Goal: Task Accomplishment & Management: Complete application form

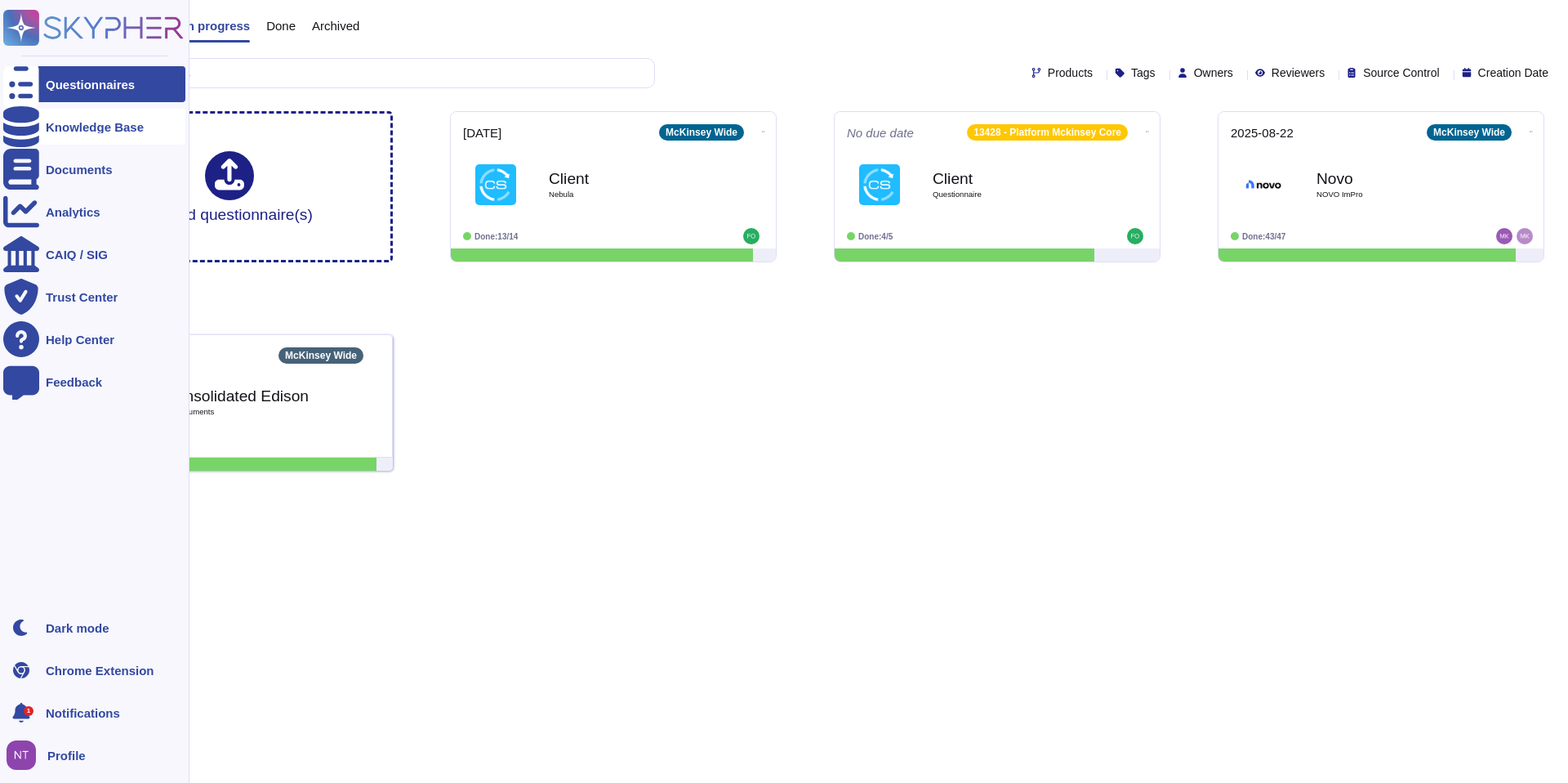
click at [22, 119] on icon at bounding box center [20, 126] width 36 height 41
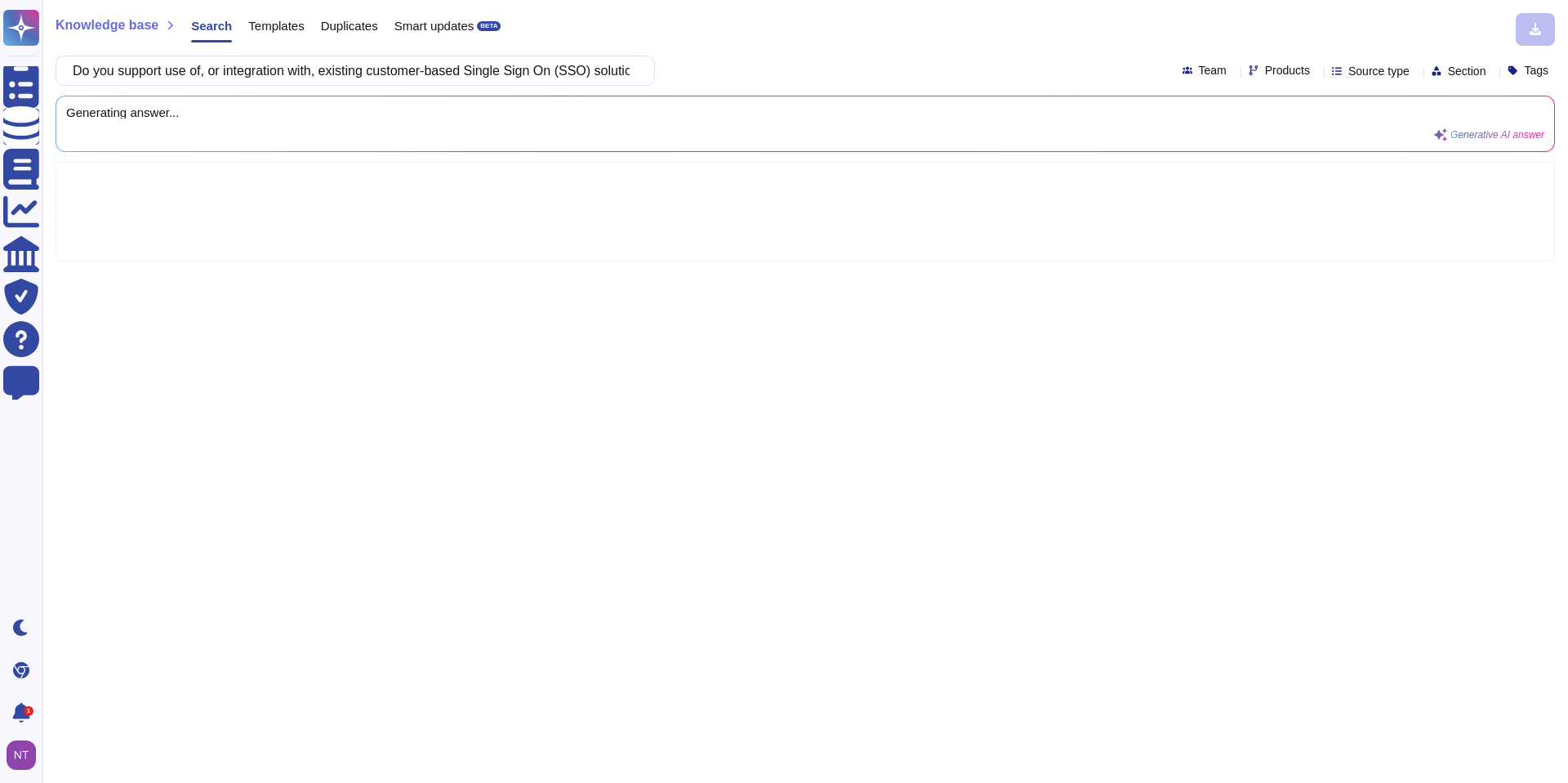
scroll to position [0, 1892]
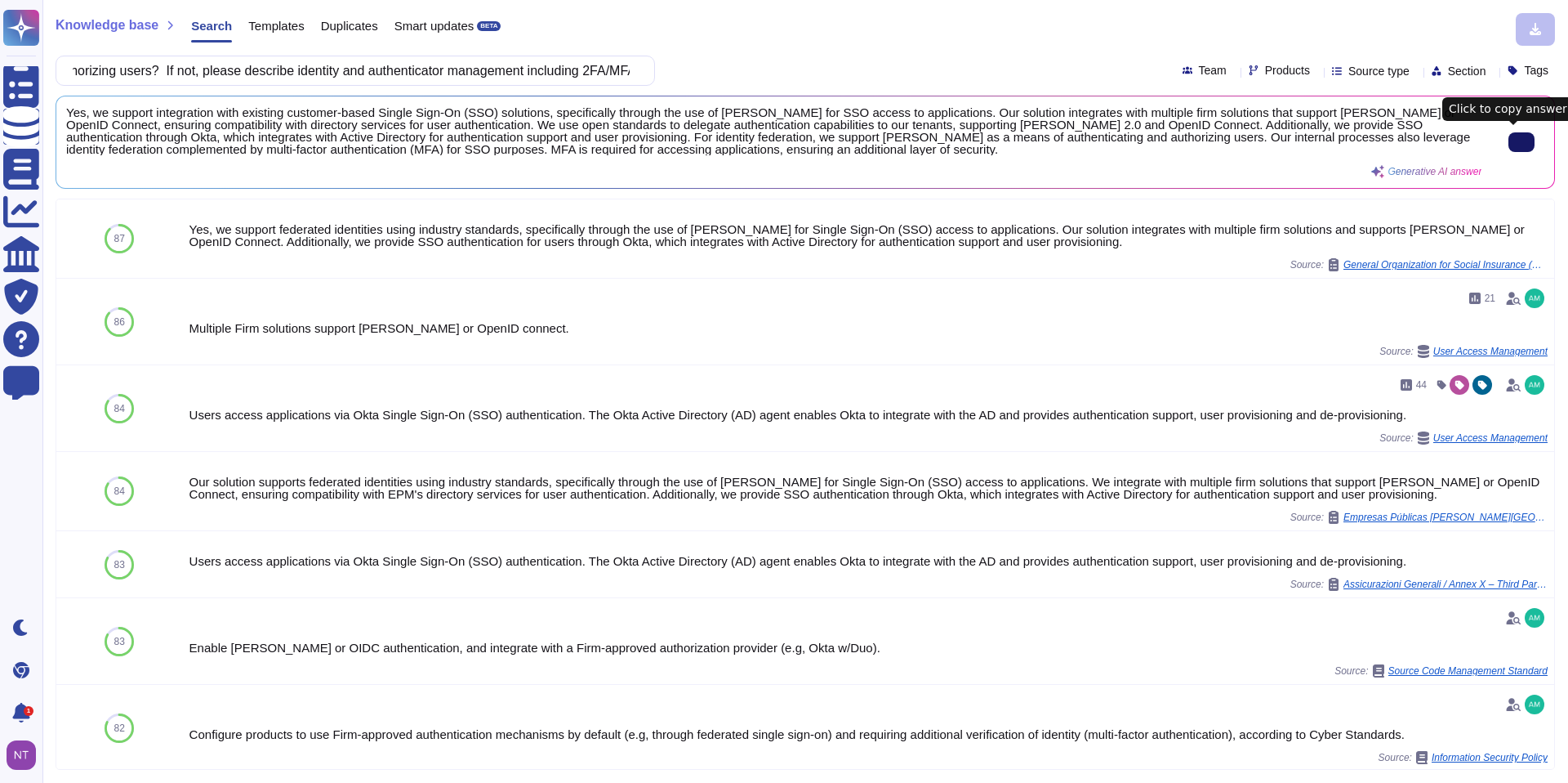
click at [328, 75] on input "Do you support use of, or integration with, existing customer-based Single Sign…" at bounding box center [350, 70] width 573 height 28
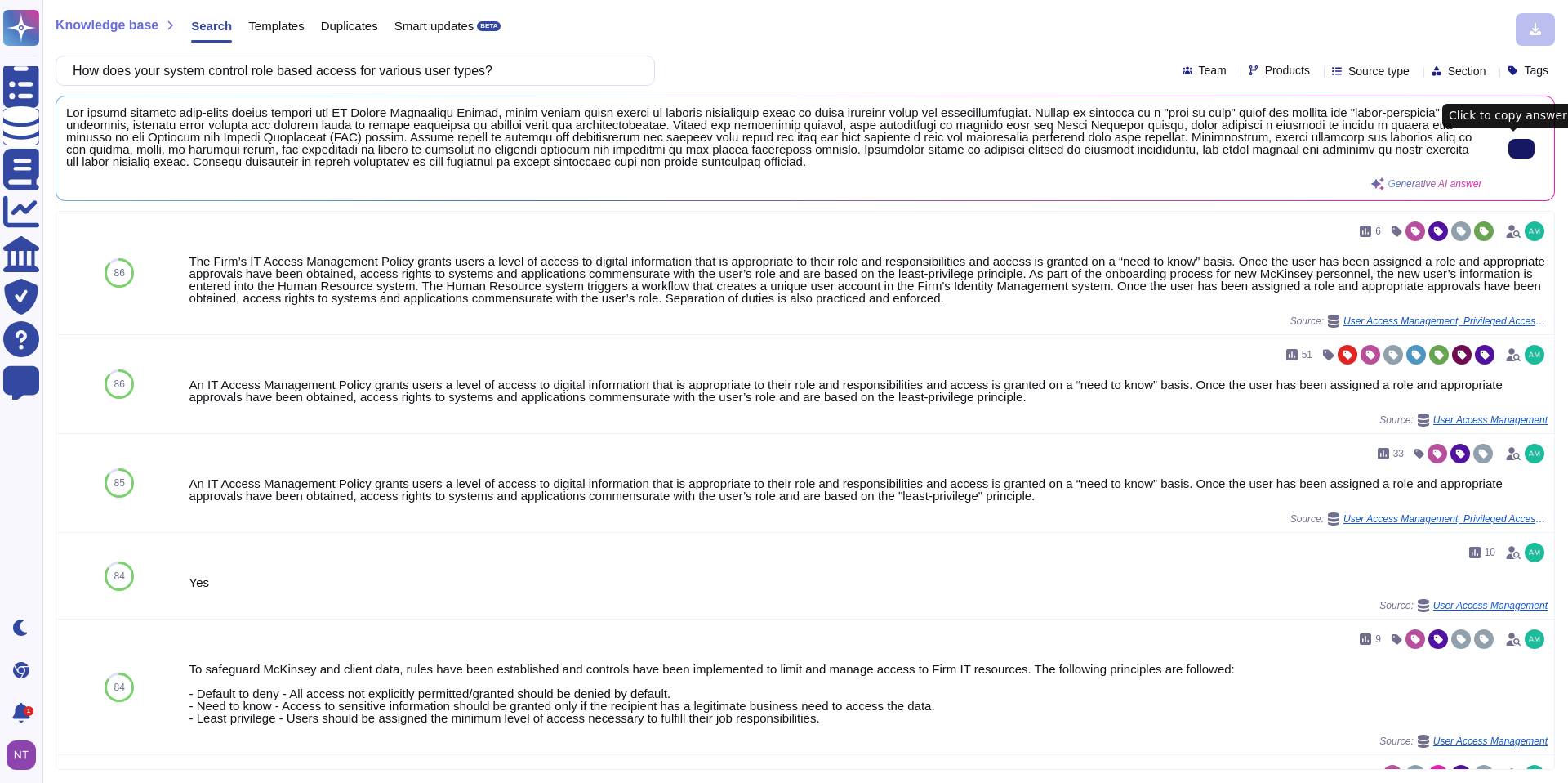
click at [1521, 149] on icon at bounding box center [1521, 149] width 0 height 0
click at [415, 74] on input "How does your system control role based access for various user types?" at bounding box center [350, 70] width 573 height 28
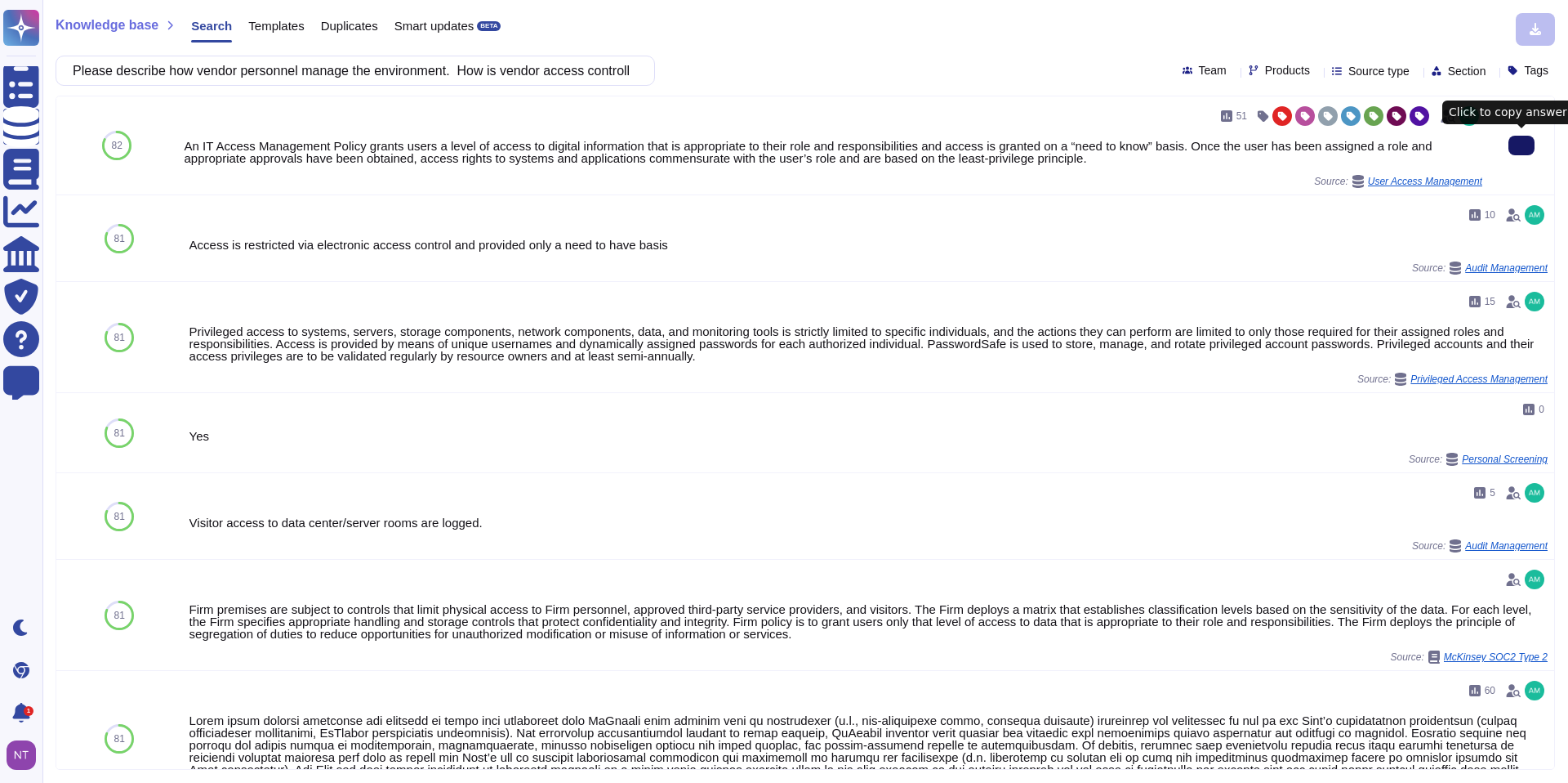
click at [1521, 146] on icon at bounding box center [1521, 146] width 0 height 0
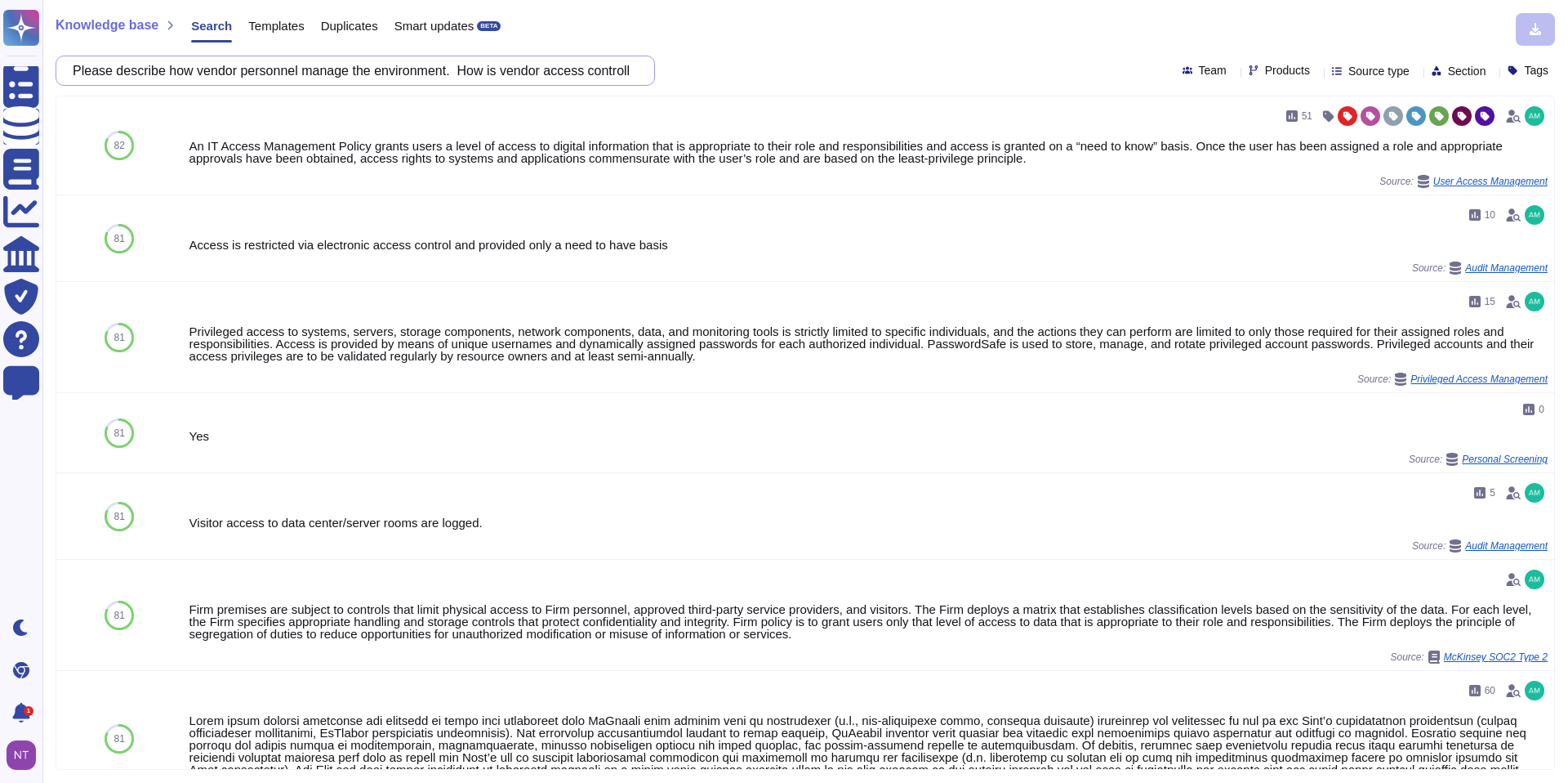
click at [475, 74] on input "Please describe how vendor personnel manage the environment. How is vendor acce…" at bounding box center [350, 70] width 573 height 28
click at [372, 66] on input "Please describe how vendor personnel manage the environment. How is vendor acce…" at bounding box center [350, 70] width 573 height 28
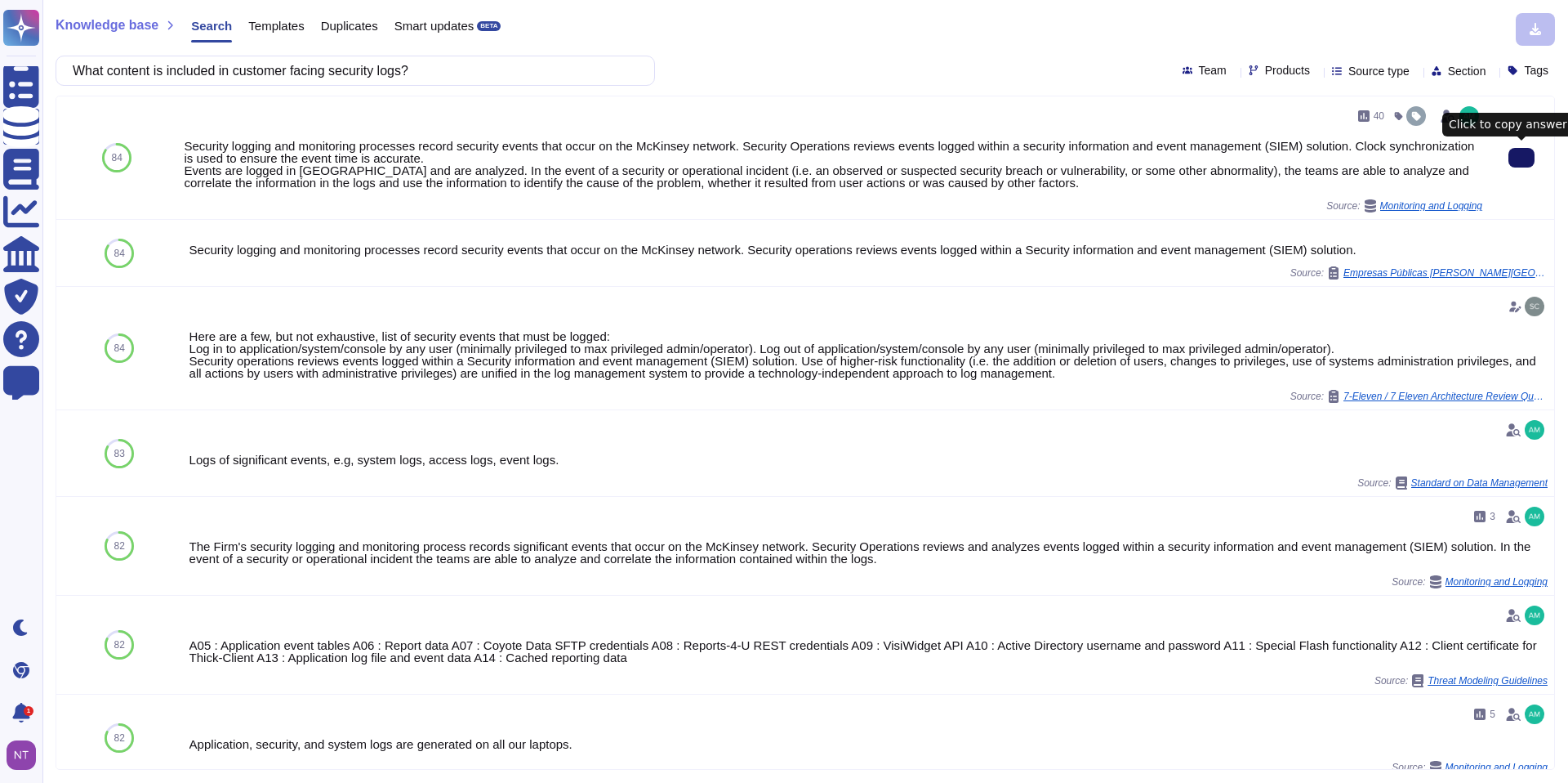
click at [1521, 157] on icon at bounding box center [1521, 157] width 0 height 0
drag, startPoint x: 443, startPoint y: 70, endPoint x: 91, endPoint y: 64, distance: 352.1
click at [91, 64] on input "What content is included in customer facing security logs?" at bounding box center [350, 70] width 573 height 28
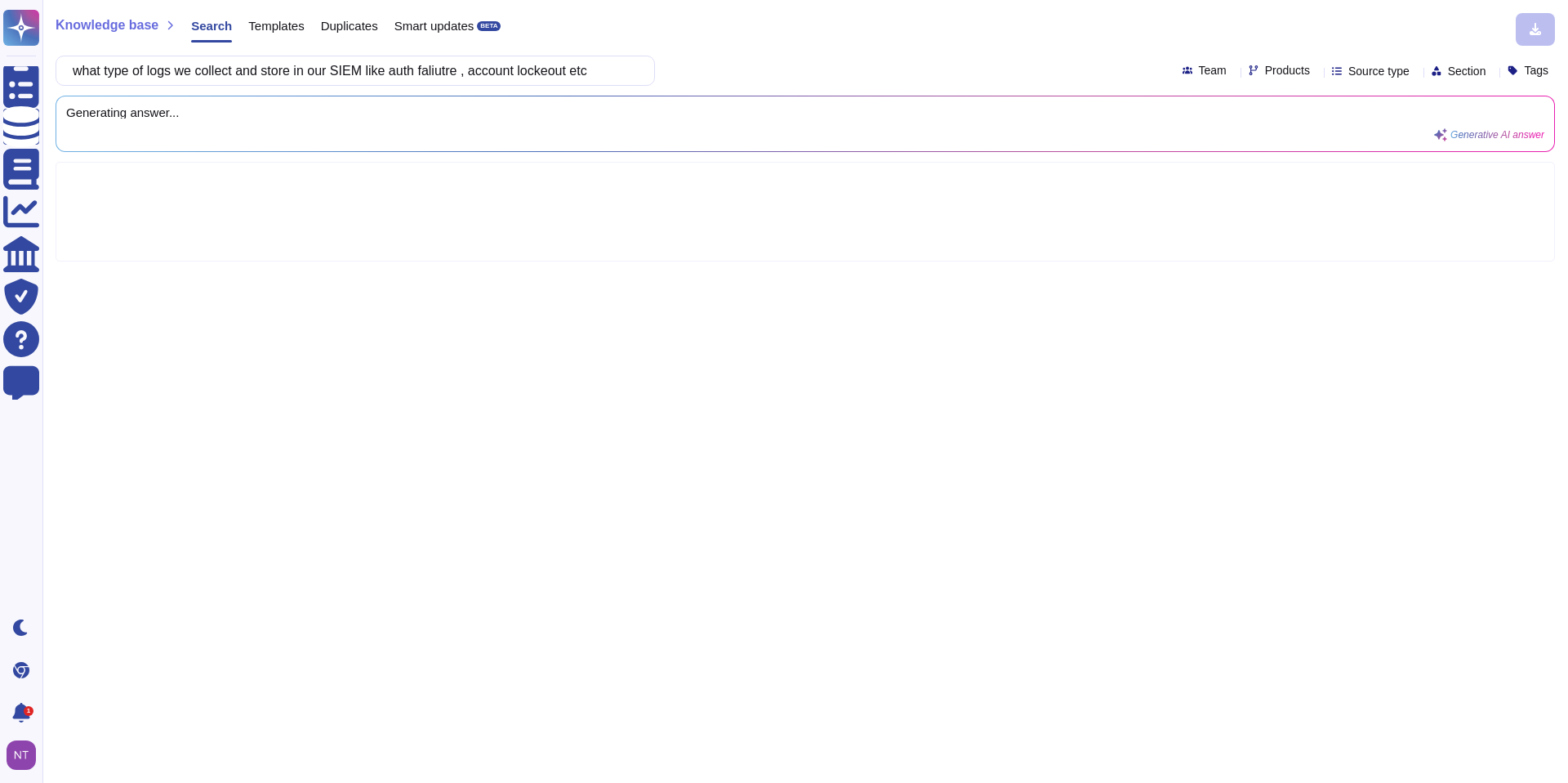
type input "what type of logs we collect and store in our SIEM like auth faliutre , account…"
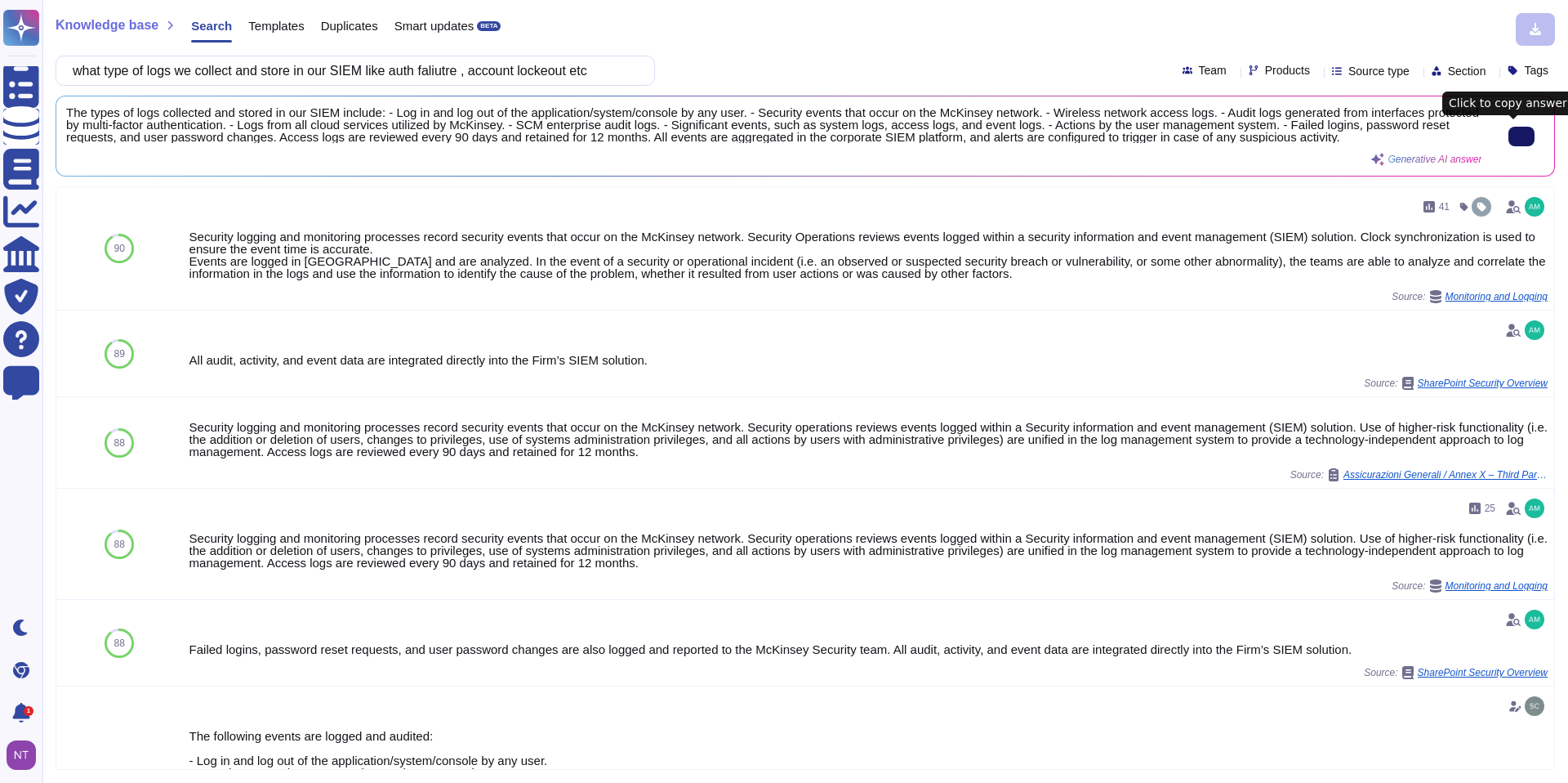
click at [1508, 139] on button at bounding box center [1520, 136] width 26 height 19
click at [356, 72] on input "what type of logs we collect and store in our SIEM like auth faliutre , account…" at bounding box center [350, 70] width 573 height 28
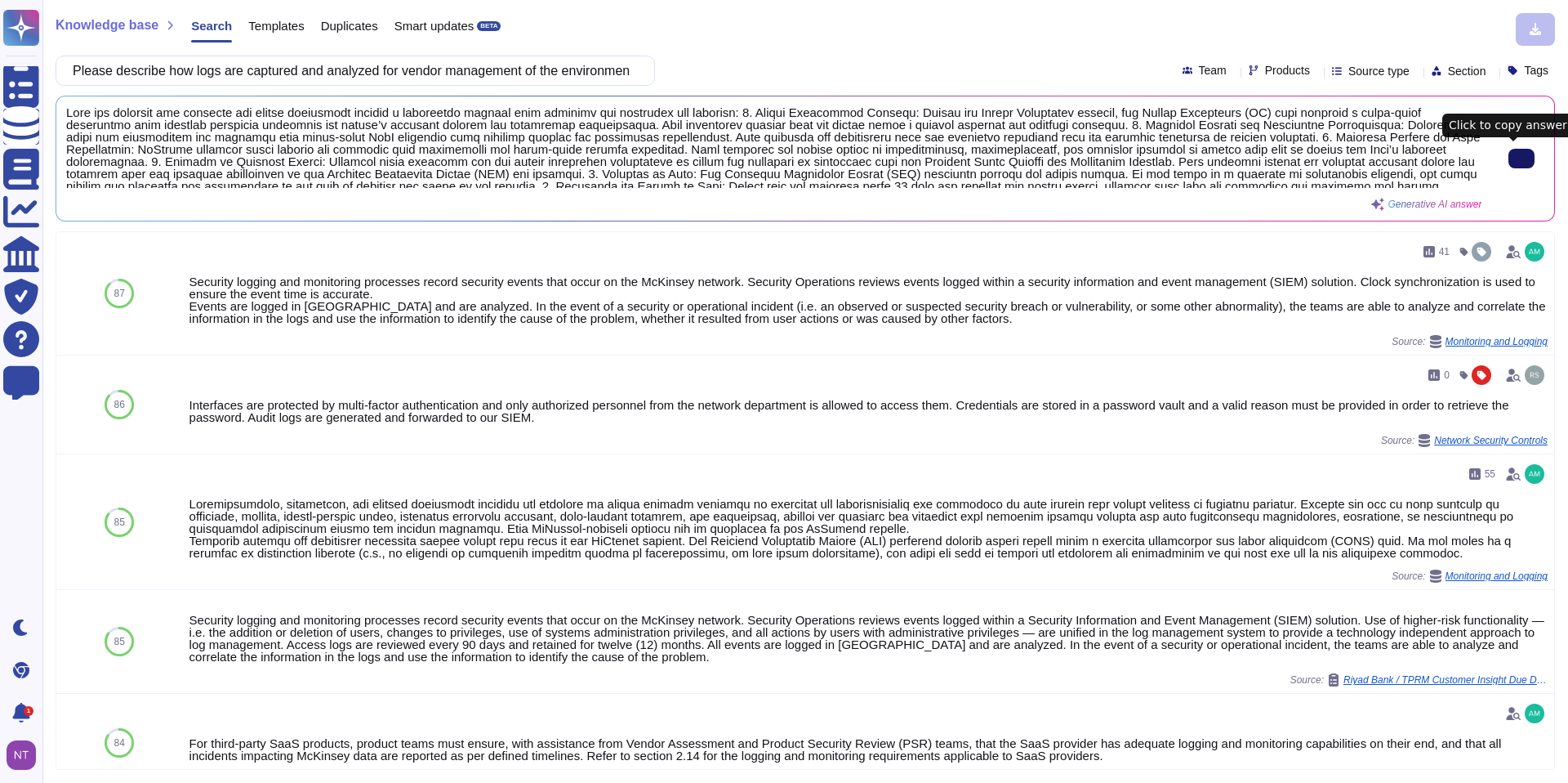
click at [1521, 158] on icon at bounding box center [1521, 158] width 0 height 0
click at [336, 68] on input "Please describe how logs are captured and analyzed for vendor management of the…" at bounding box center [350, 70] width 573 height 28
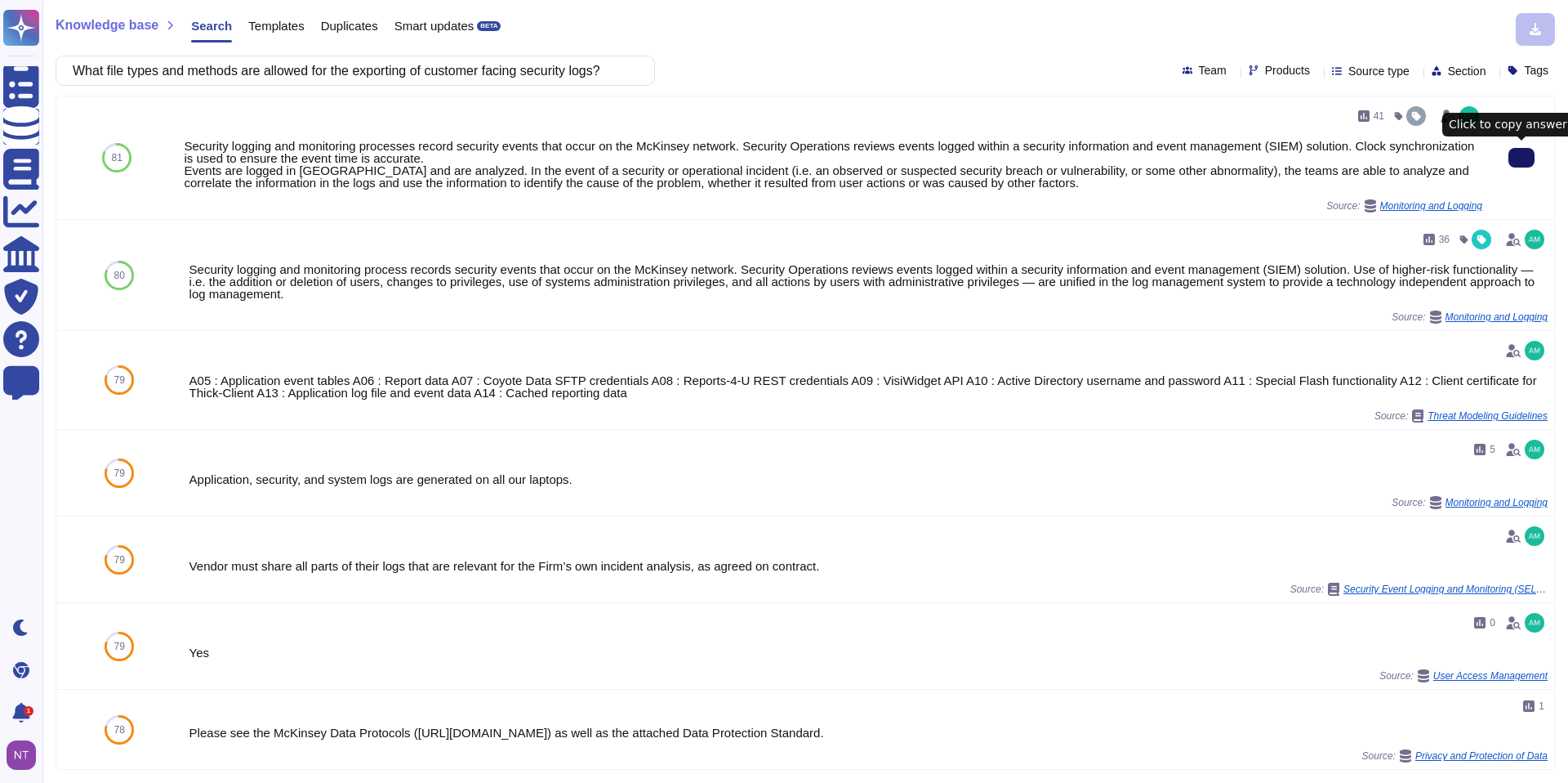
click at [1521, 157] on icon at bounding box center [1521, 157] width 0 height 0
click at [335, 69] on input "What file types and methods are allowed for the exporting of customer facing se…" at bounding box center [350, 70] width 573 height 28
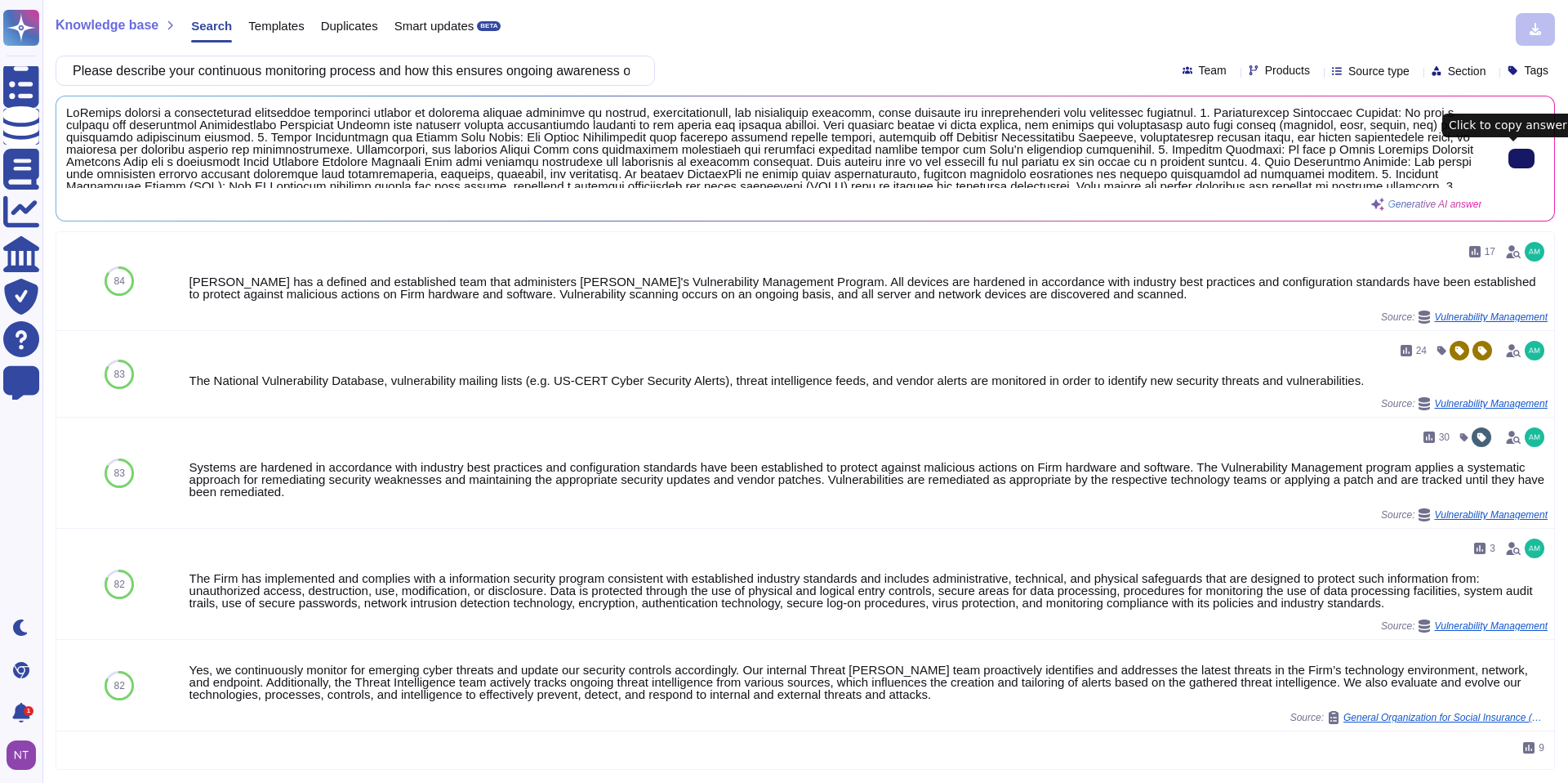
click at [1522, 163] on button at bounding box center [1520, 158] width 26 height 19
click at [299, 75] on input "Please describe your continuous monitoring process and how this ensures ongoing…" at bounding box center [350, 70] width 573 height 28
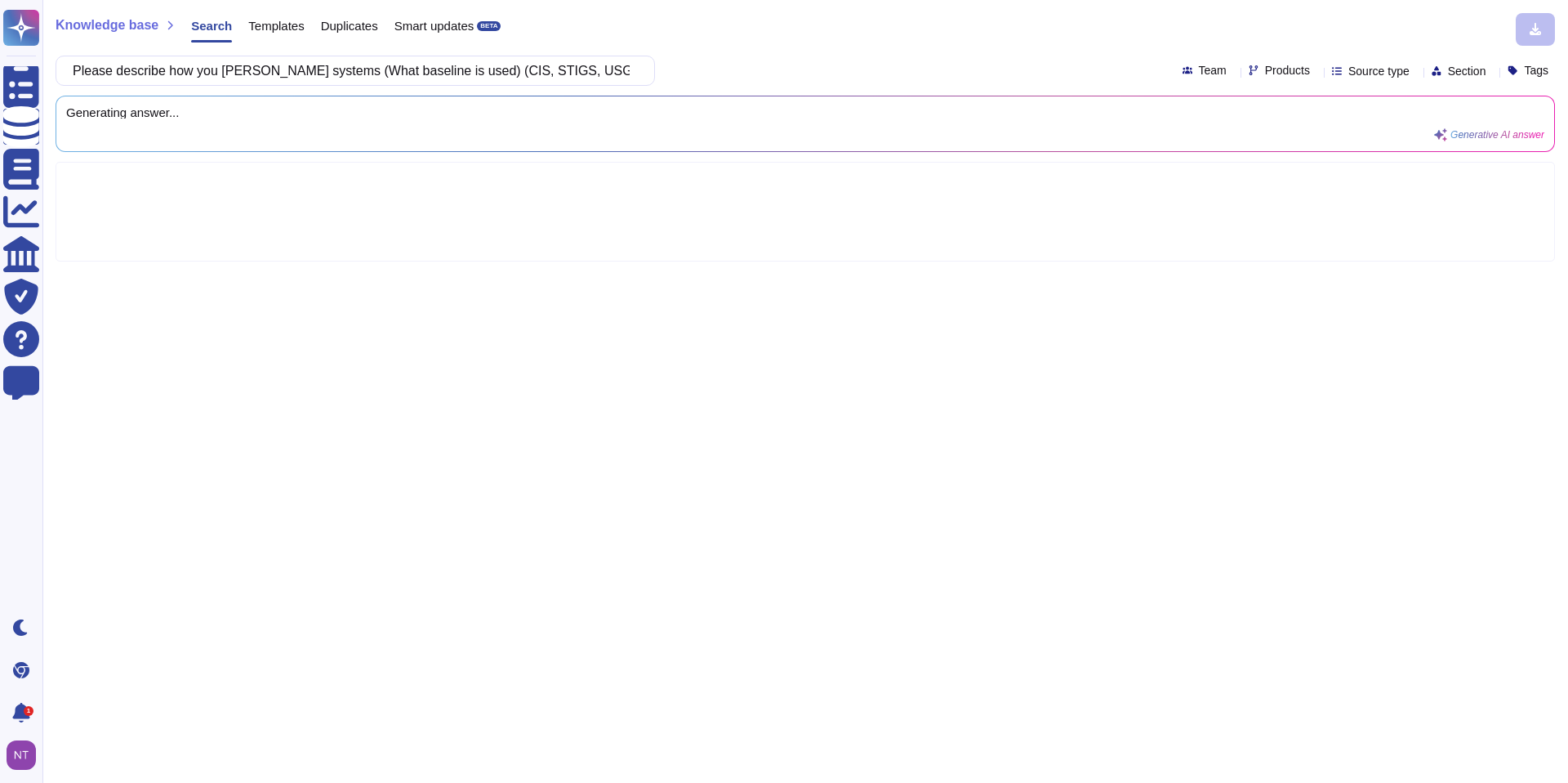
scroll to position [0, 427]
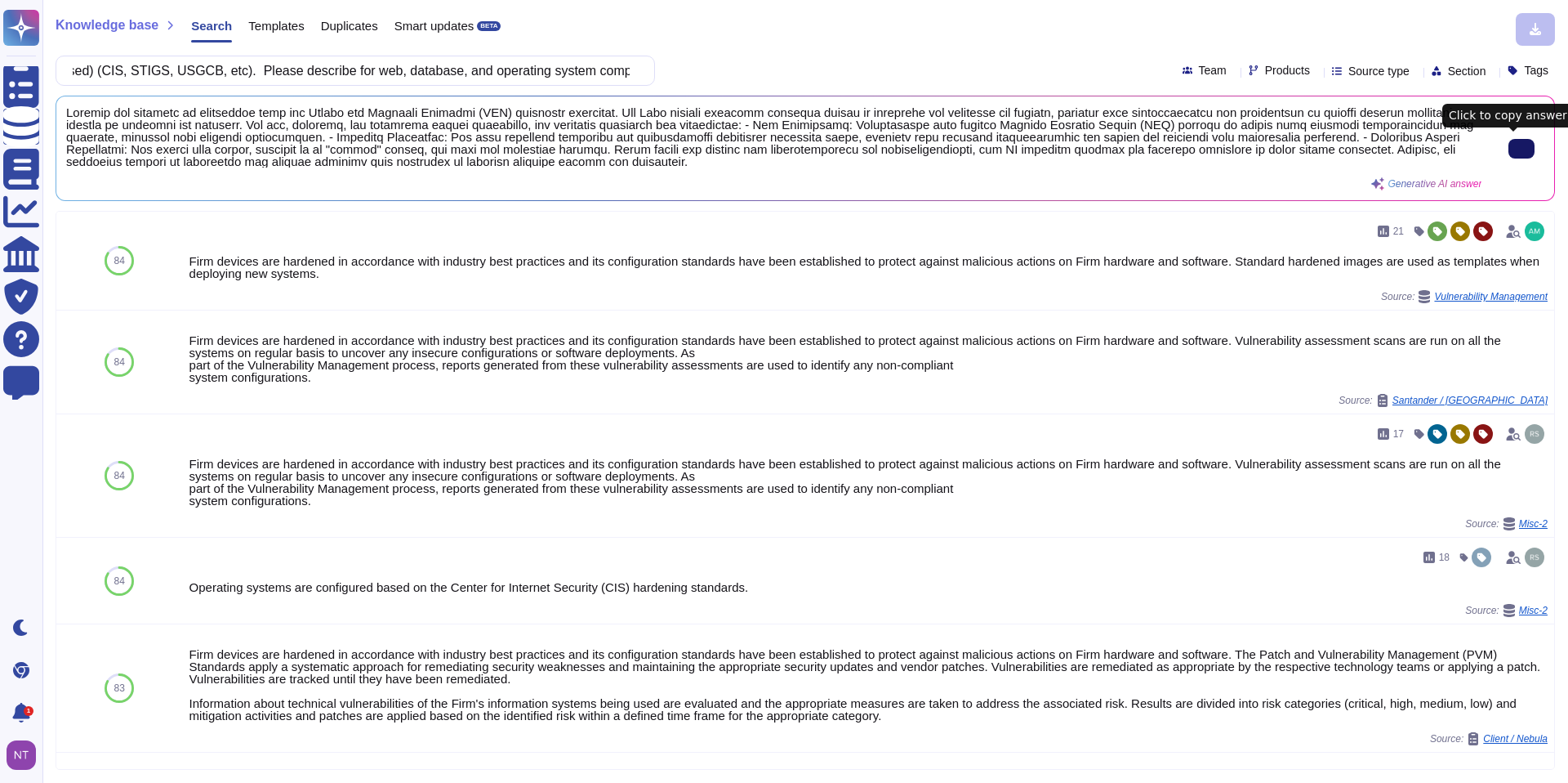
click at [382, 71] on input "Please describe how you [PERSON_NAME] systems (What baseline is used) (CIS, STI…" at bounding box center [350, 70] width 573 height 28
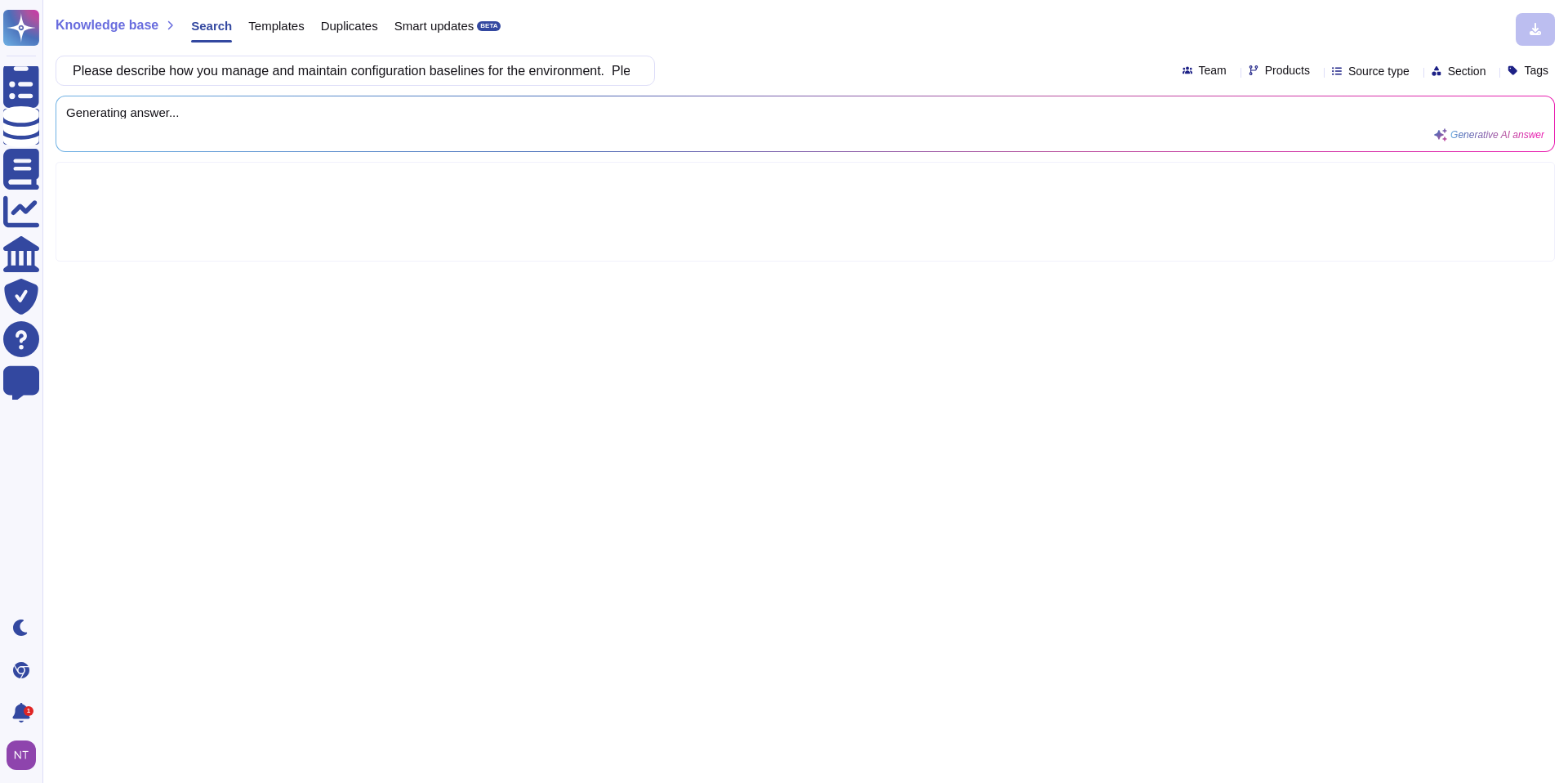
scroll to position [0, 324]
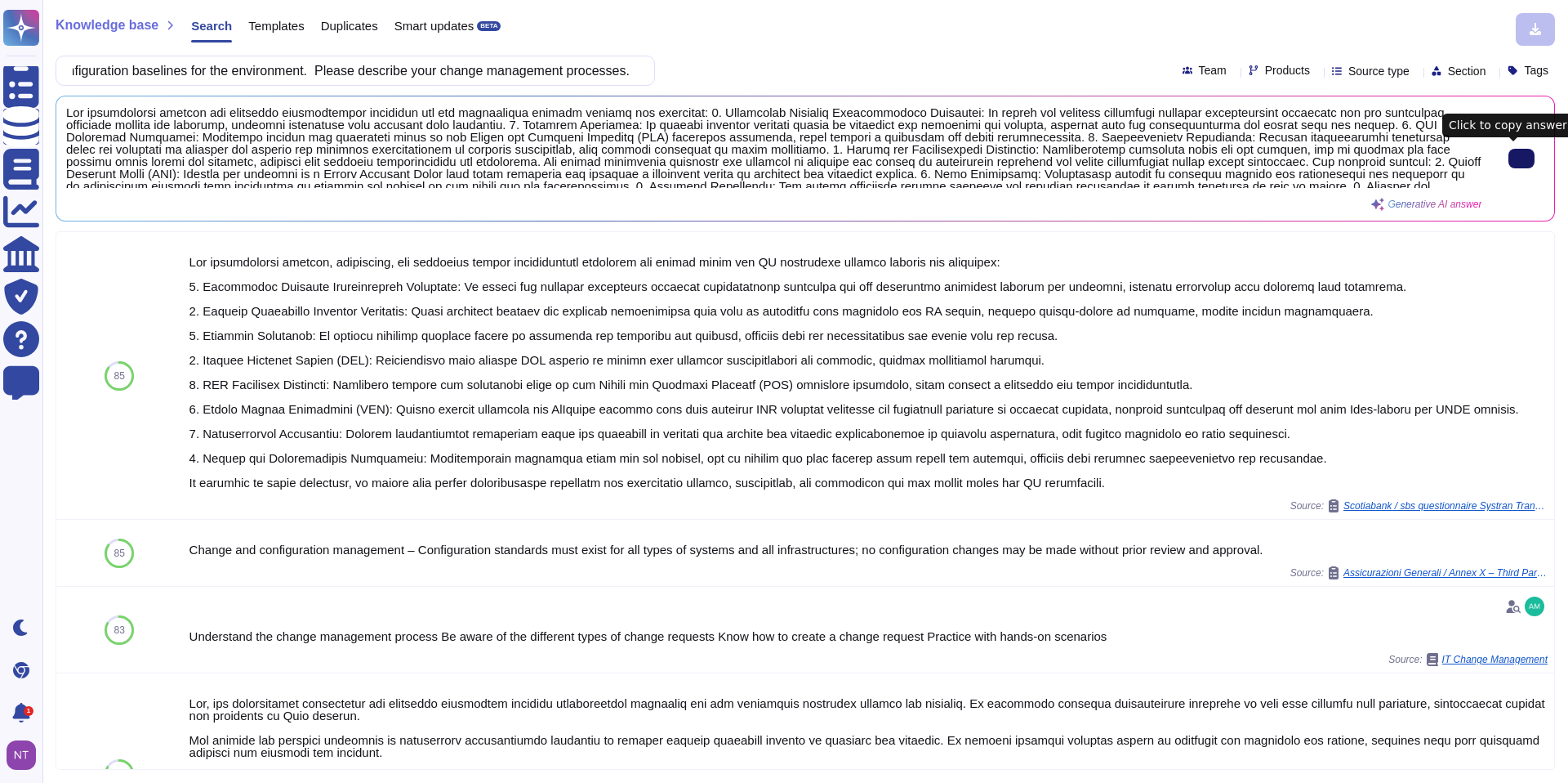
click at [377, 66] on input "Please describe how you manage and maintain configuration baselines for the env…" at bounding box center [350, 70] width 573 height 28
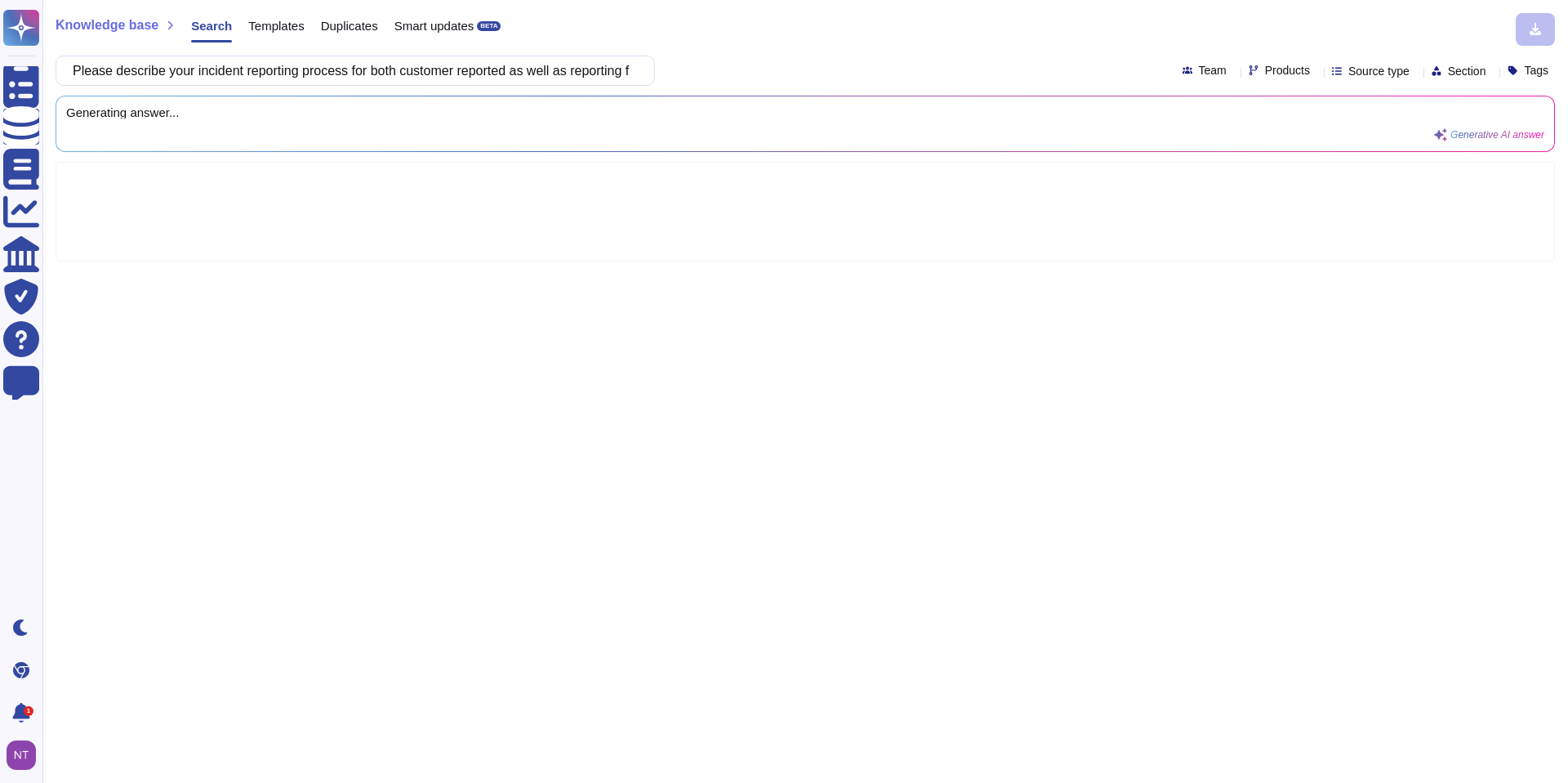
scroll to position [0, 123]
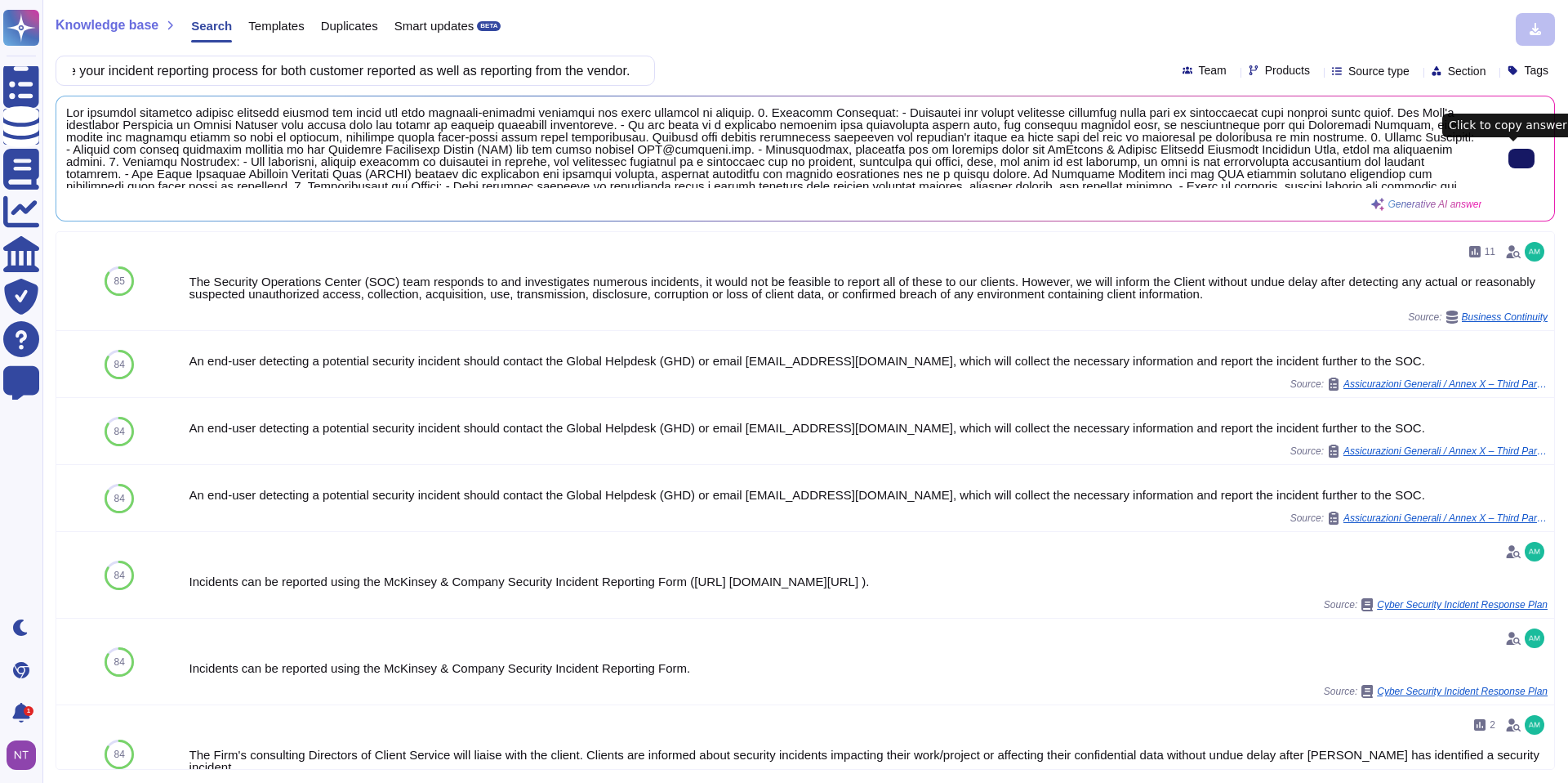
click at [406, 67] on input "Please describe your incident reporting process for both customer reported as w…" at bounding box center [350, 70] width 573 height 28
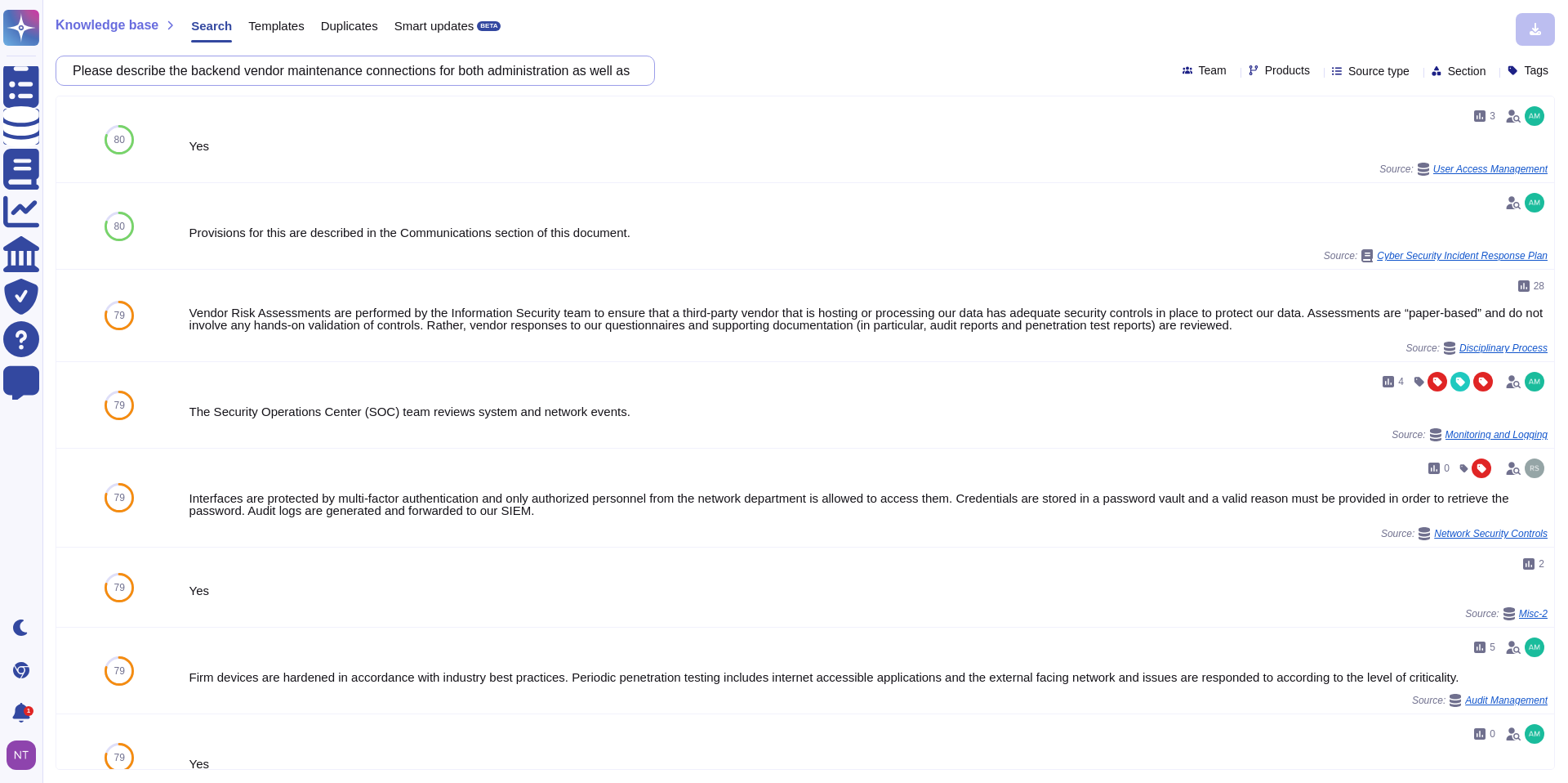
click at [546, 69] on input "Please describe the backend vendor maintenance connections for both administrat…" at bounding box center [350, 70] width 573 height 28
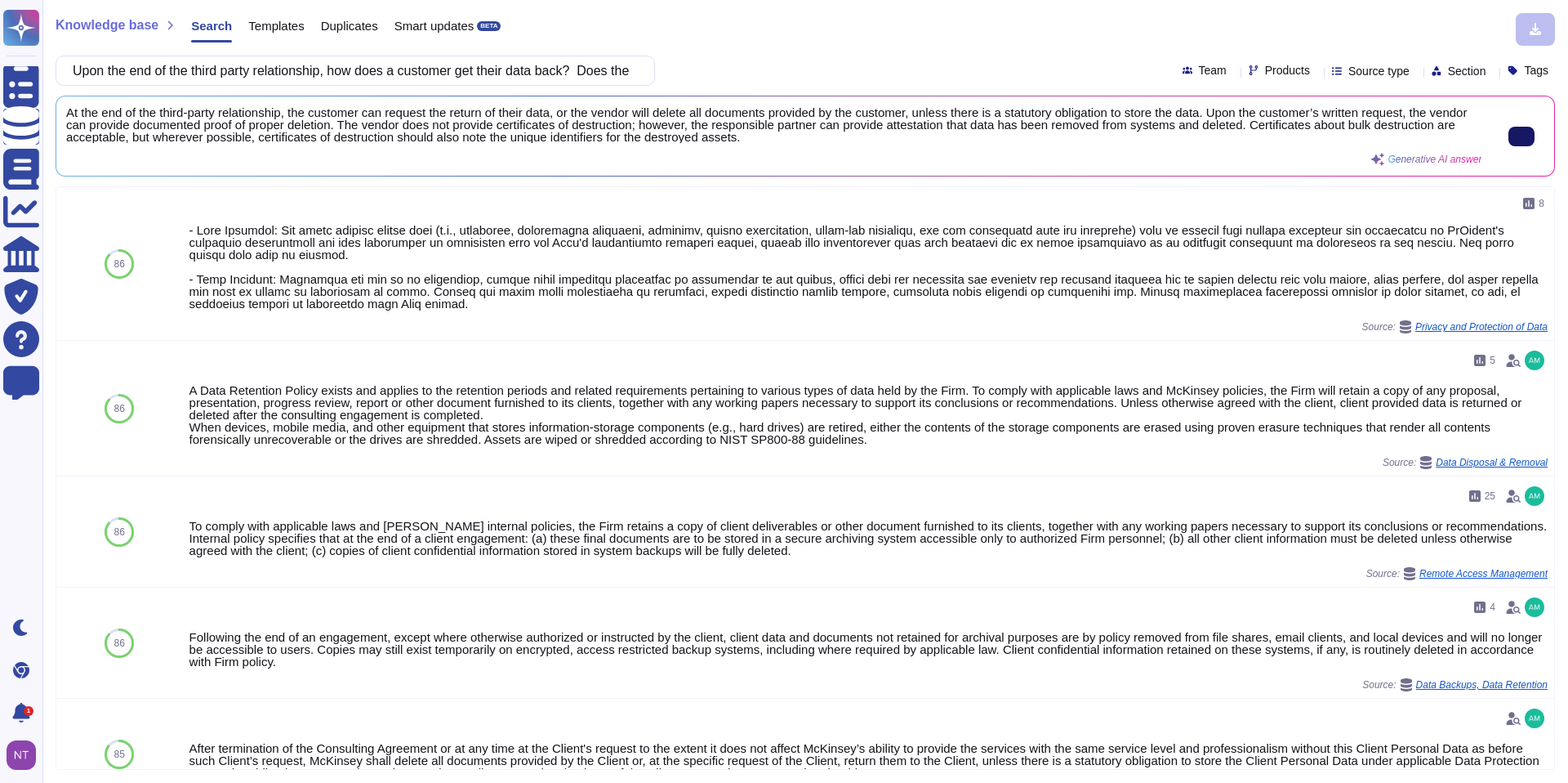
click at [1521, 136] on icon at bounding box center [1521, 136] width 0 height 0
click at [221, 68] on input "Upon the end of the third party relationship, how does a customer get their dat…" at bounding box center [350, 70] width 573 height 28
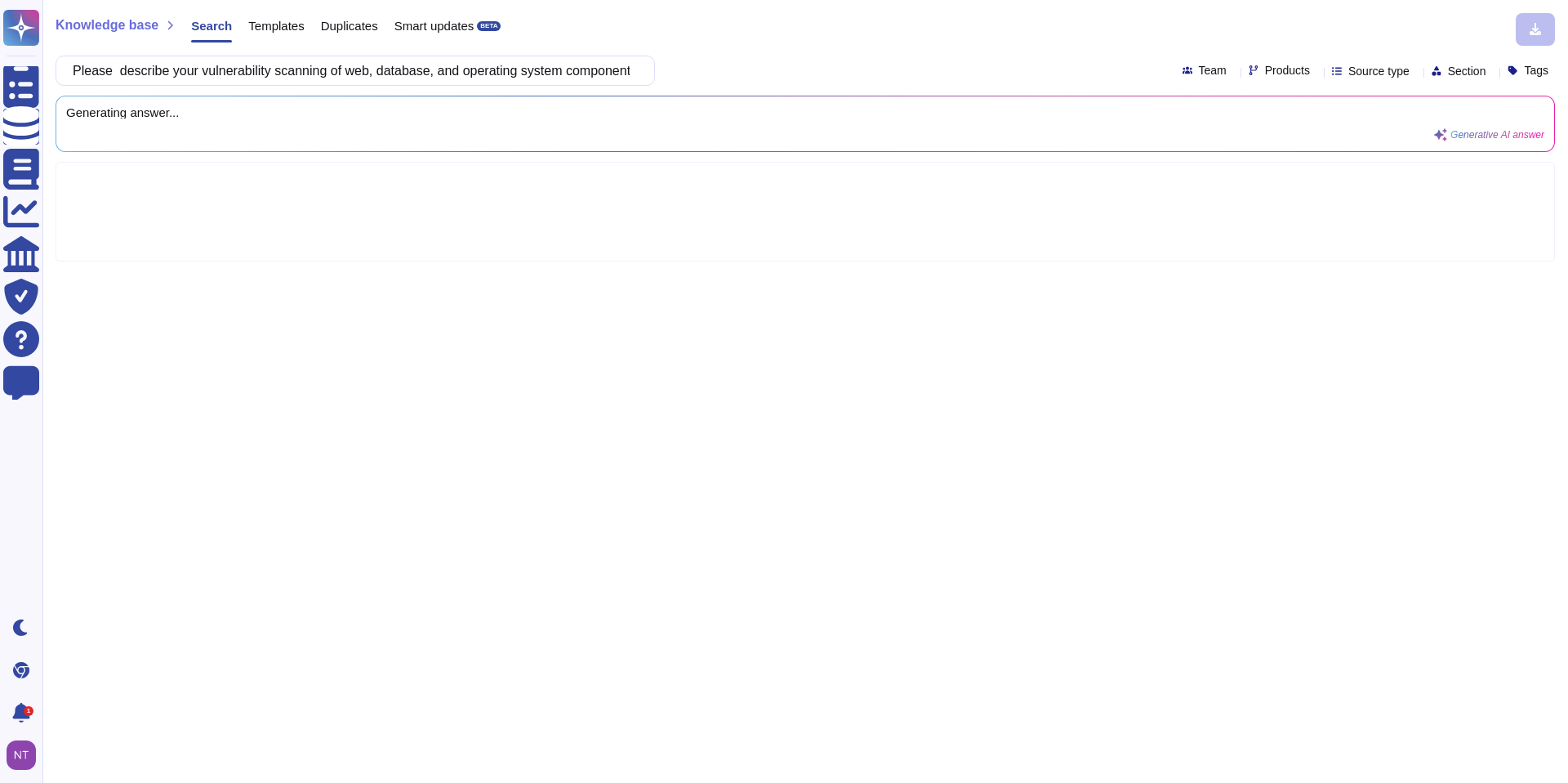
scroll to position [0, 447]
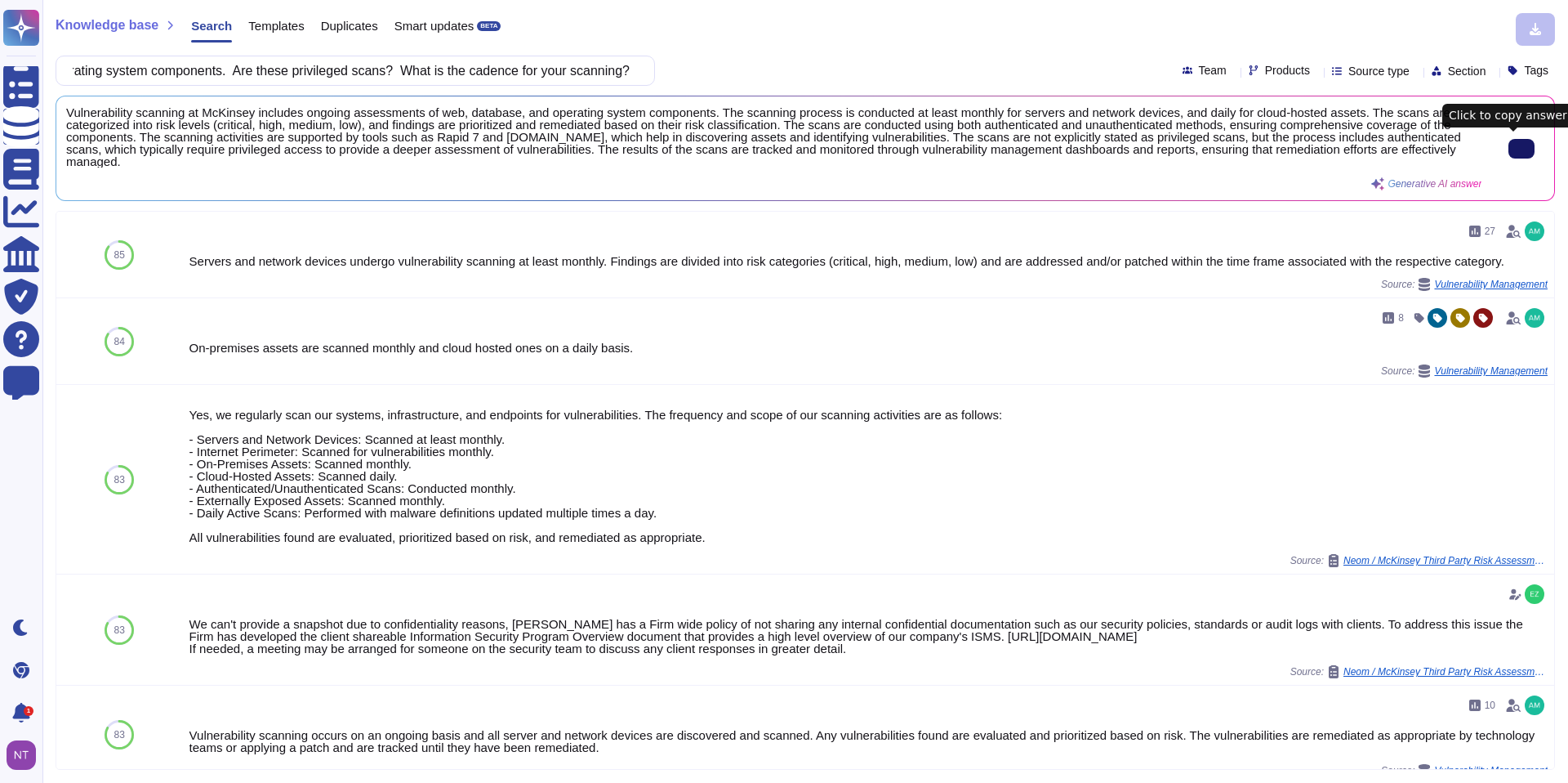
click at [228, 70] on input "Please describe your vulnerability scanning of web, database, and operating sys…" at bounding box center [350, 70] width 573 height 28
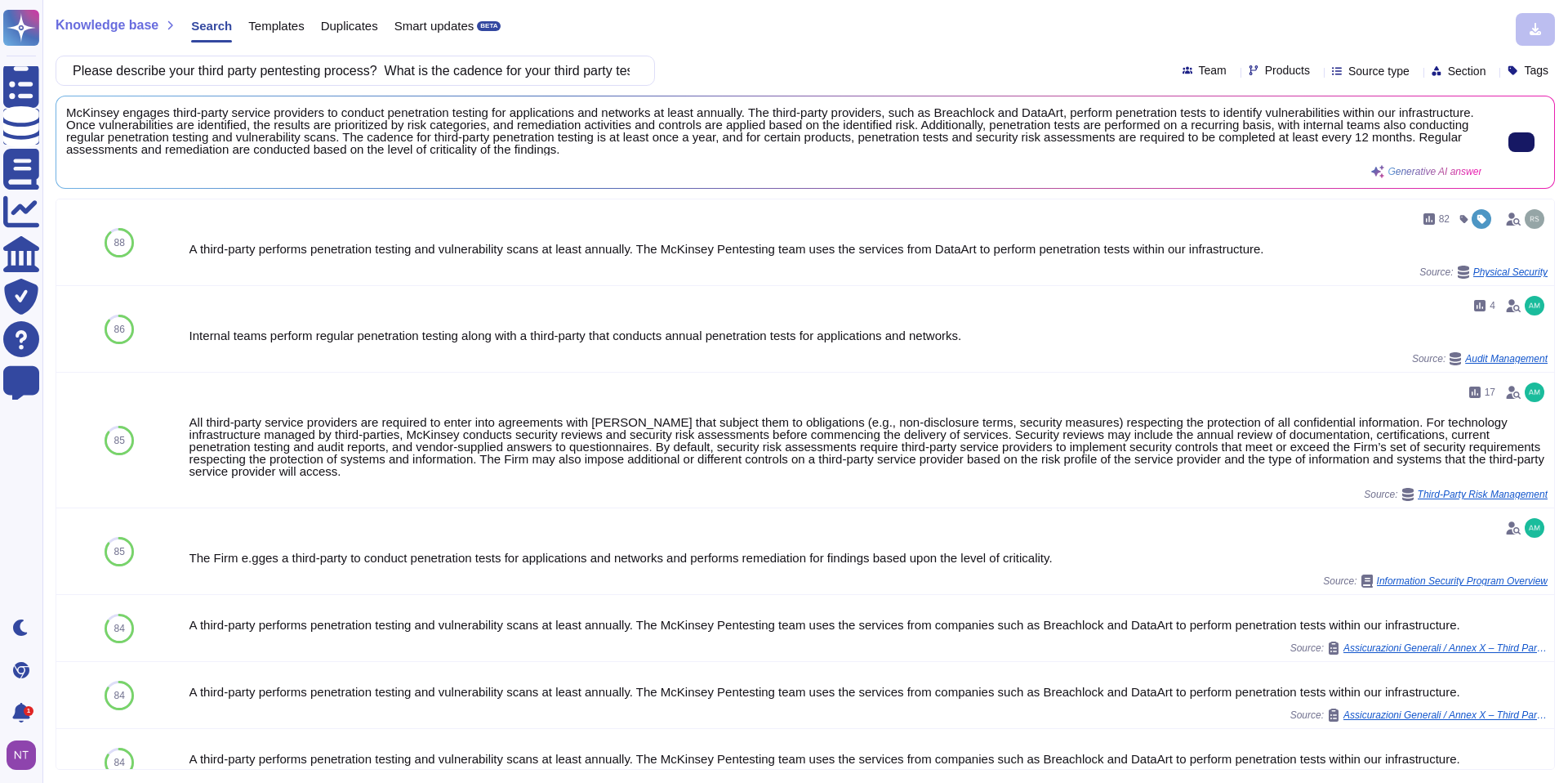
click at [465, 67] on input "Please describe your third party pentesting process? What is the cadence for yo…" at bounding box center [350, 70] width 573 height 28
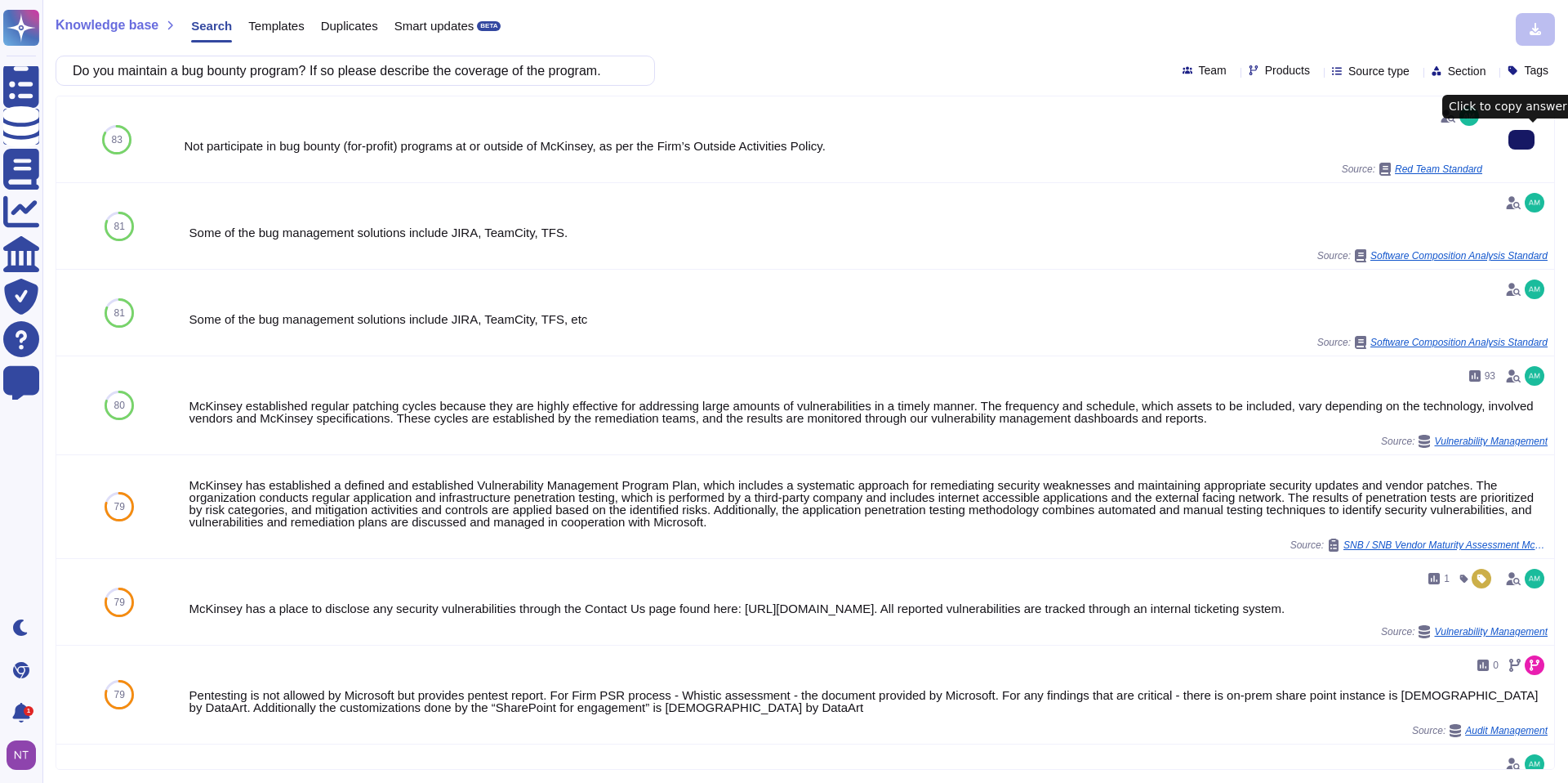
click at [1521, 140] on icon at bounding box center [1521, 140] width 0 height 0
click at [243, 73] on input "Do you maintain a bug bounty program? If so please describe the coverage of the…" at bounding box center [350, 70] width 573 height 28
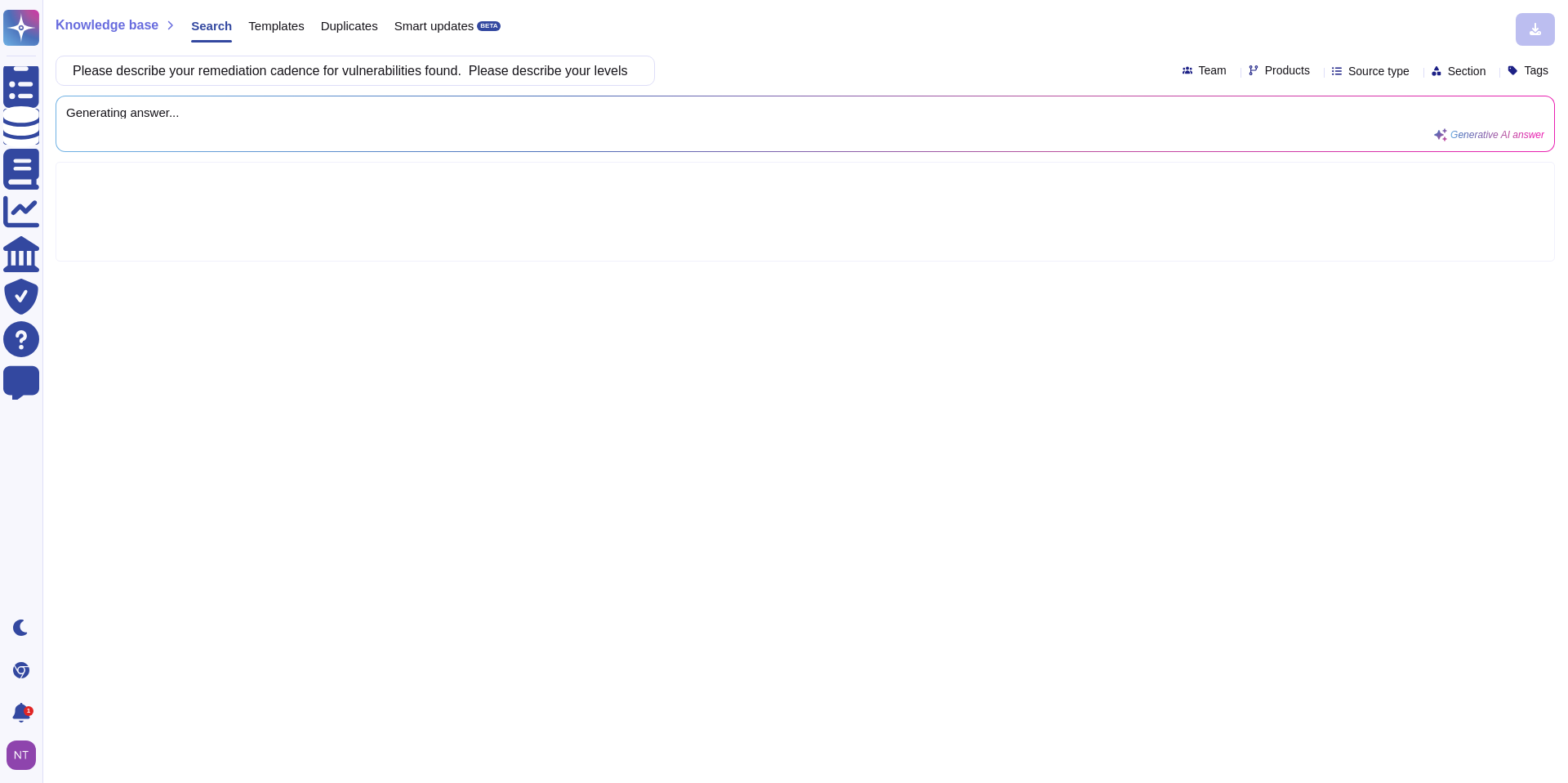
scroll to position [0, 479]
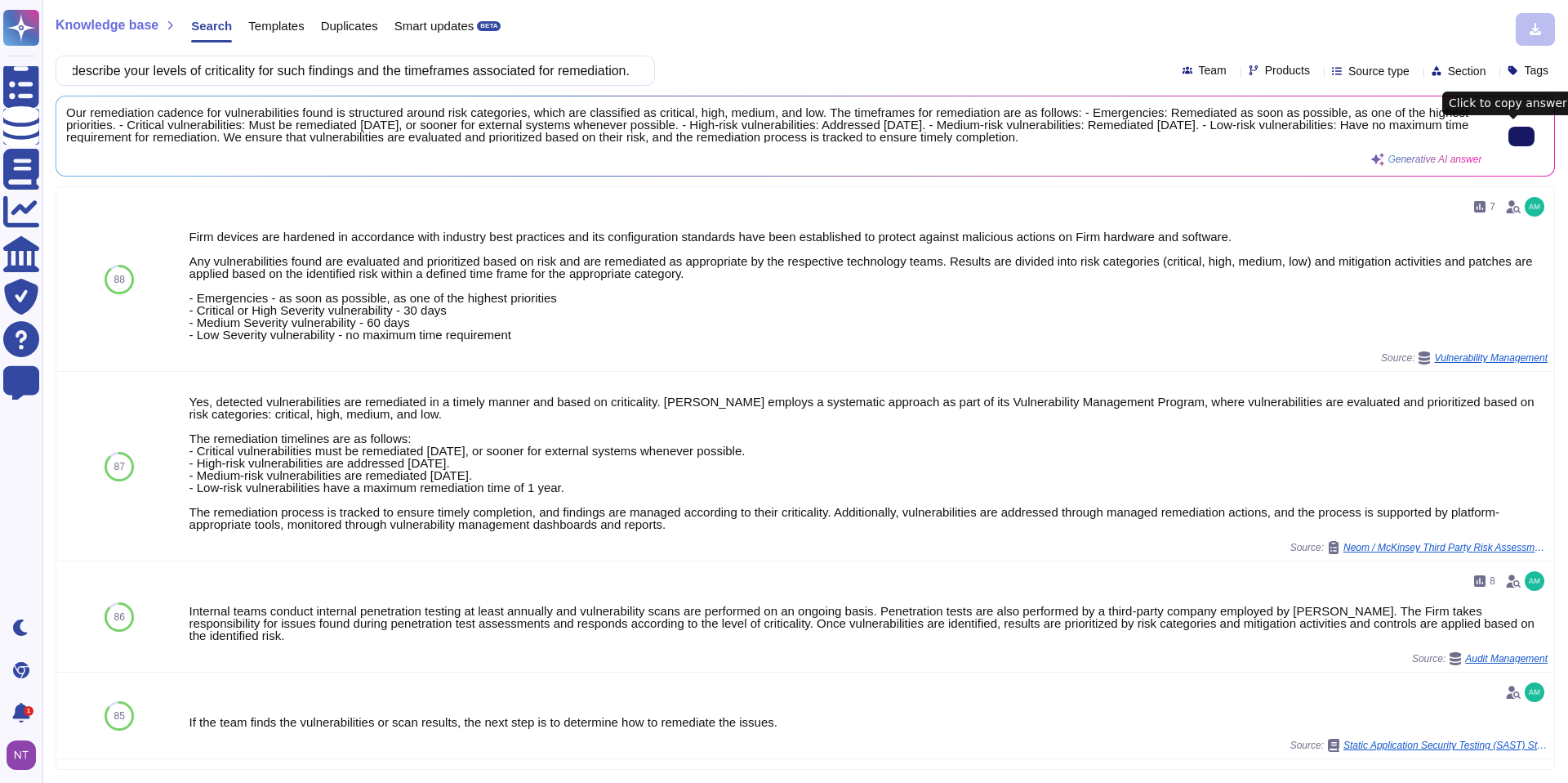
click at [1522, 136] on button at bounding box center [1520, 136] width 26 height 19
click at [351, 75] on input "Please describe your remediation cadence for vulnerabilities found. Please desc…" at bounding box center [350, 70] width 573 height 28
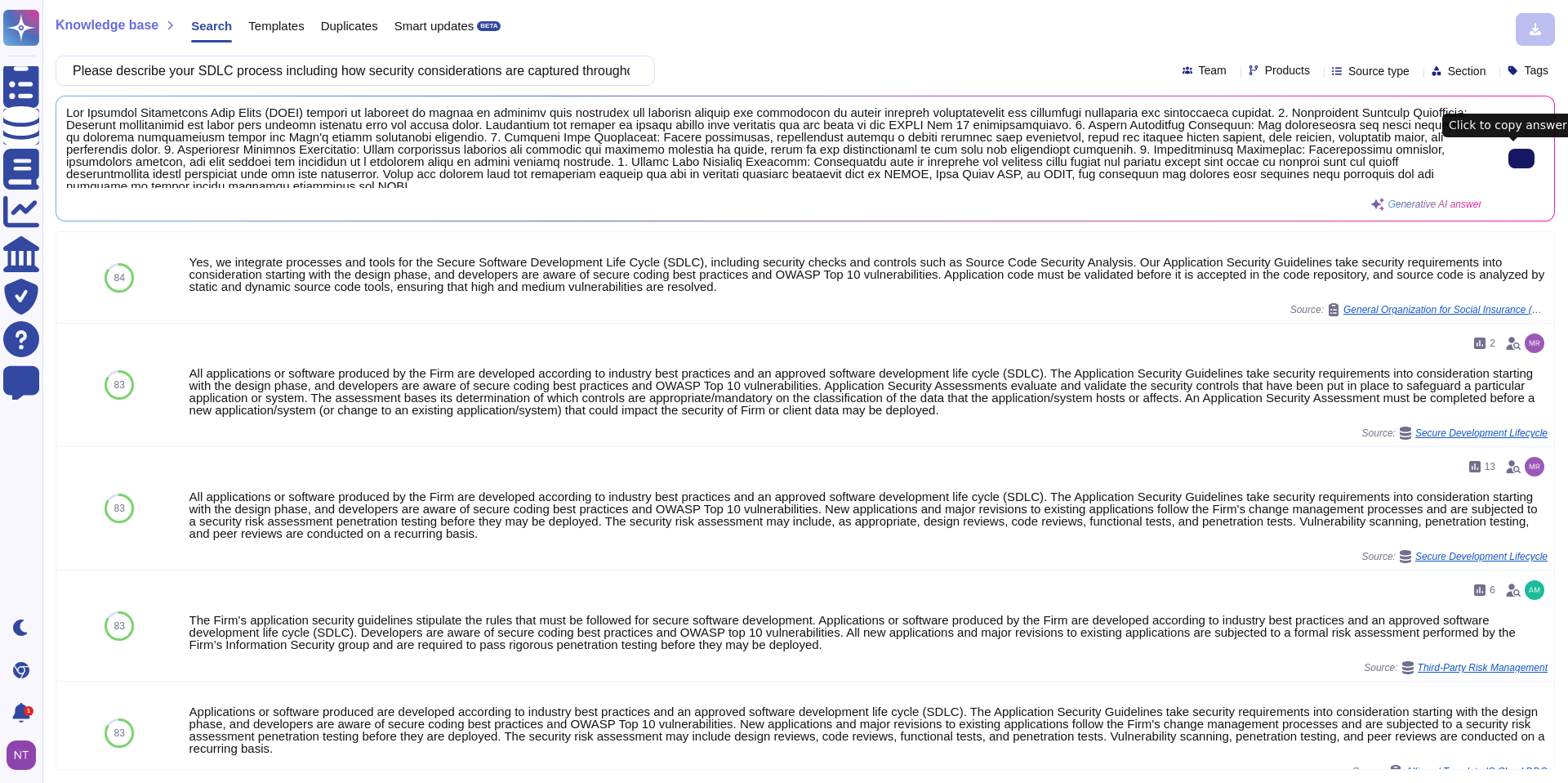
click at [426, 73] on input "Please describe your SDLC process including how security considerations are cap…" at bounding box center [350, 70] width 573 height 28
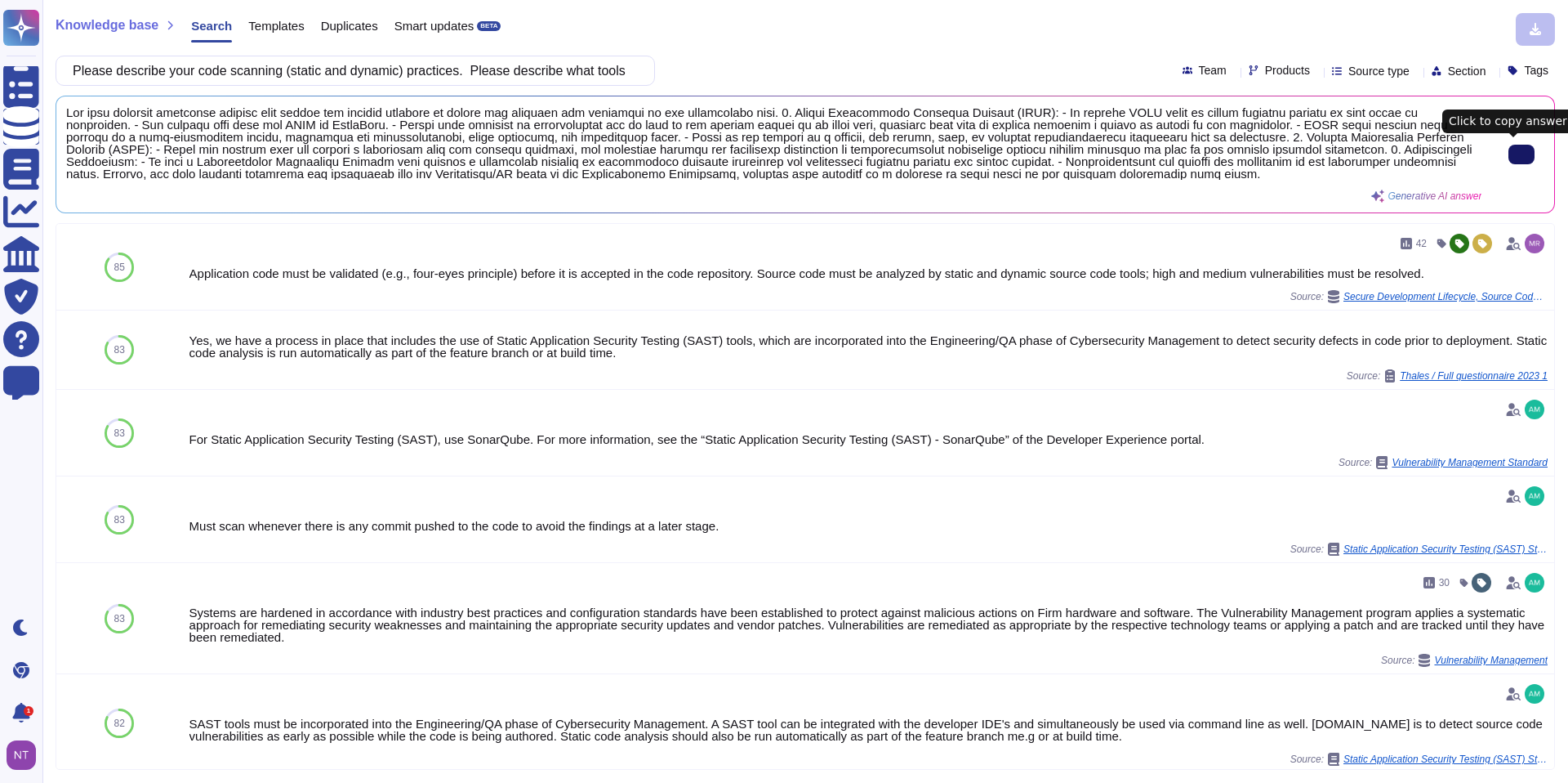
click at [384, 75] on input "Please describe your code scanning (static and dynamic) practices. Please descr…" at bounding box center [350, 70] width 573 height 28
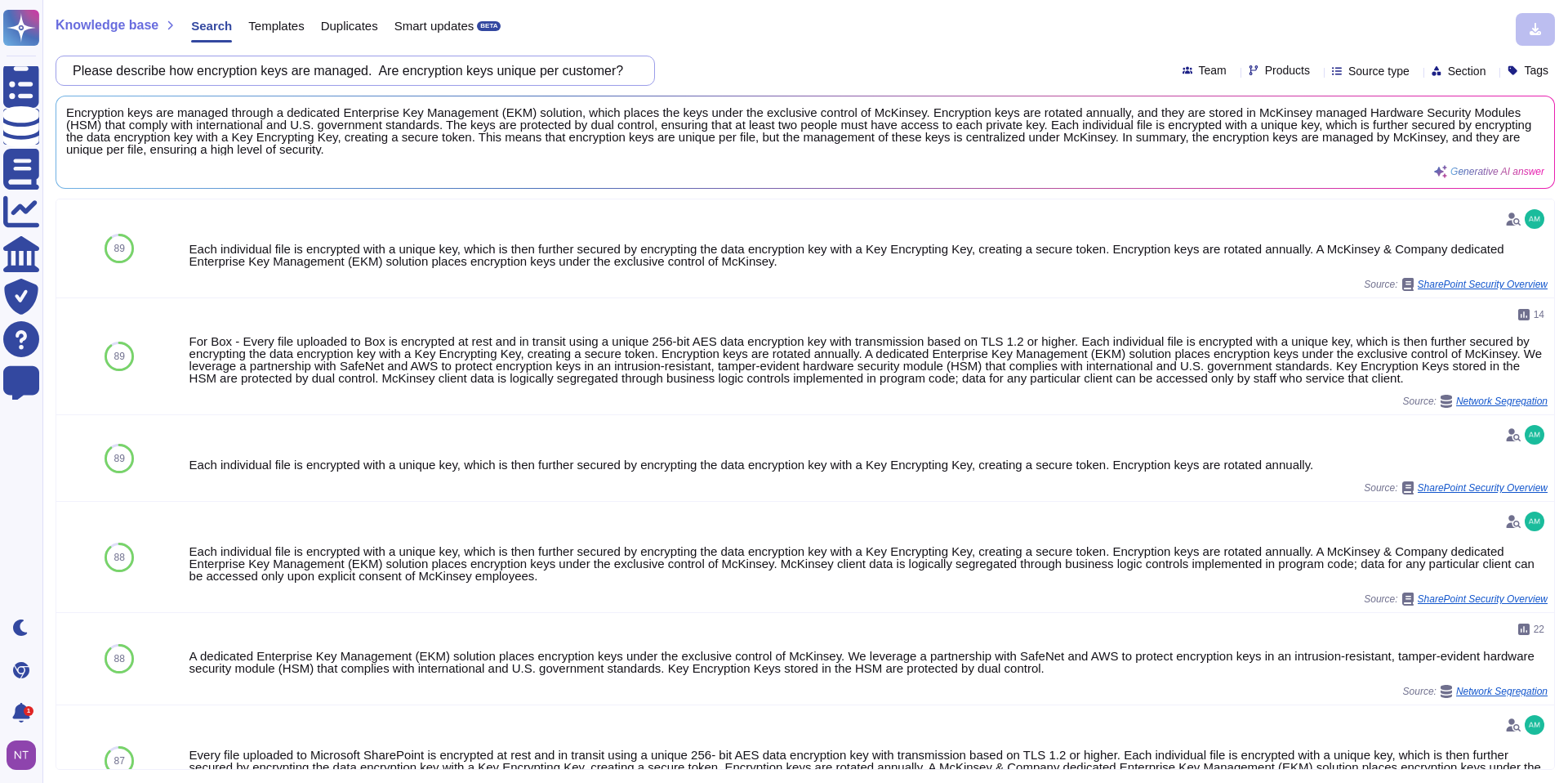
click at [367, 70] on input "Please describe how encryption keys are managed. Are encryption keys unique per…" at bounding box center [350, 70] width 573 height 28
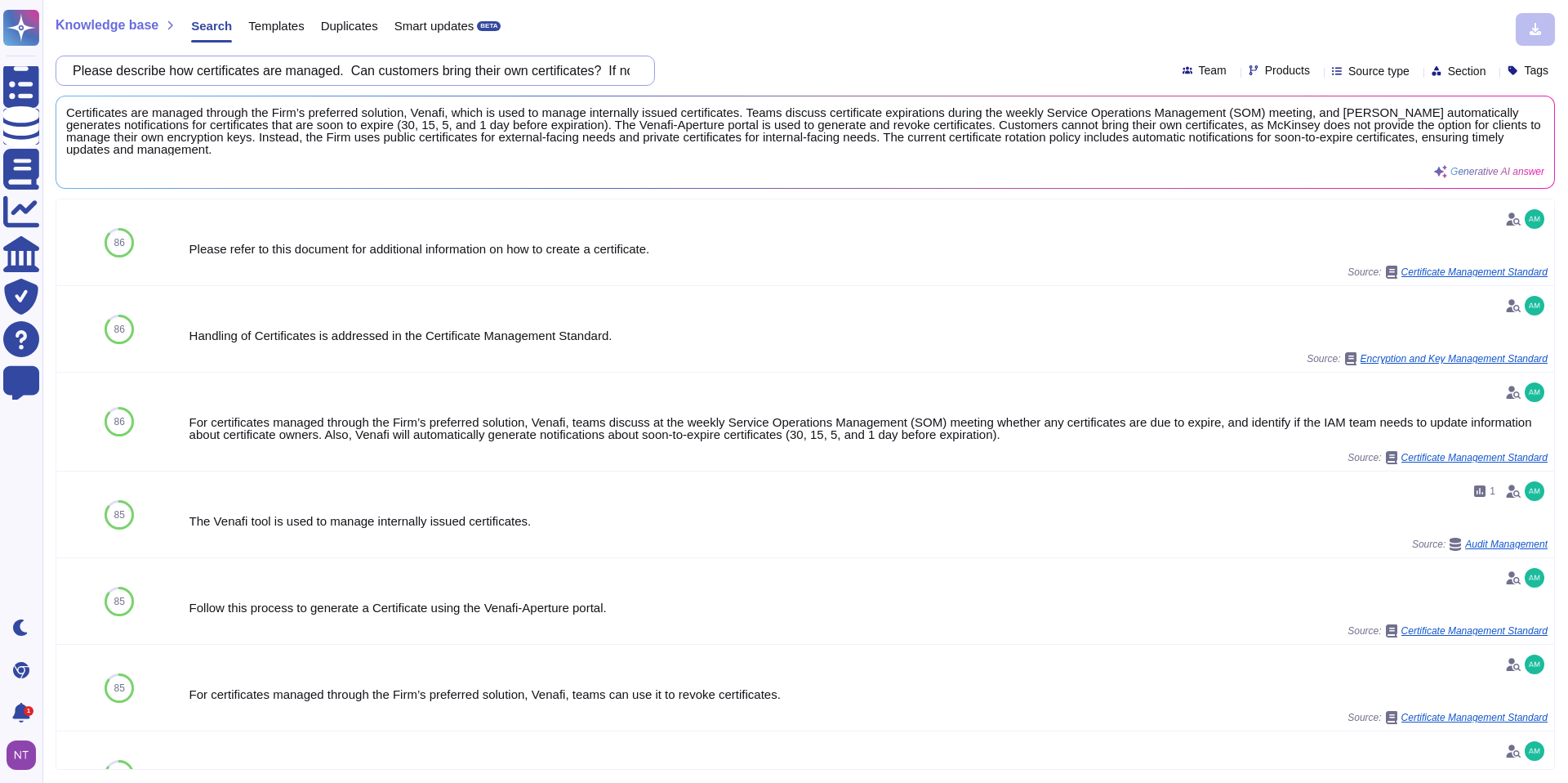
click at [267, 75] on input "Please describe how certificates are managed. Can customers bring their own cer…" at bounding box center [350, 70] width 573 height 28
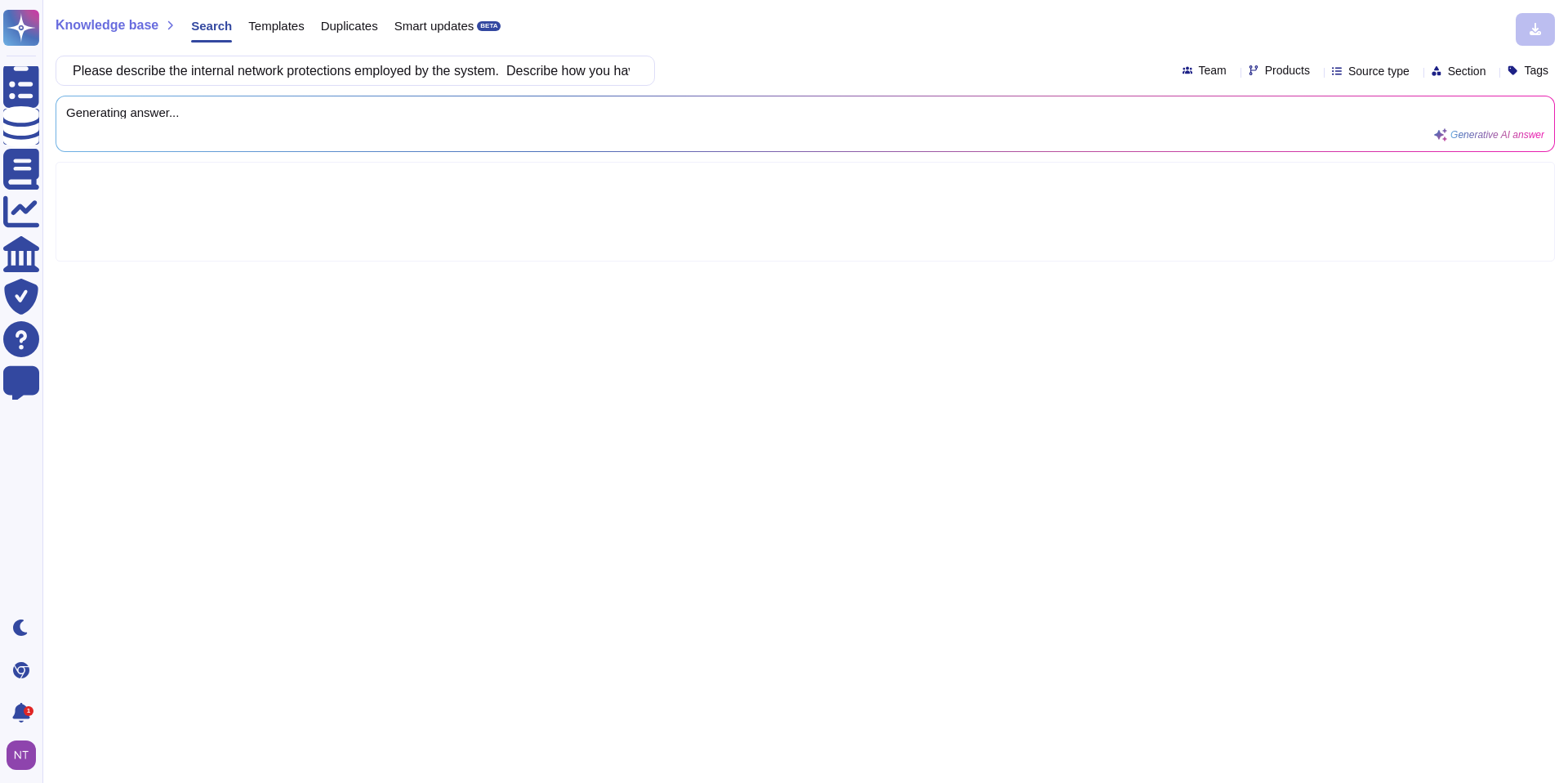
scroll to position [0, 668]
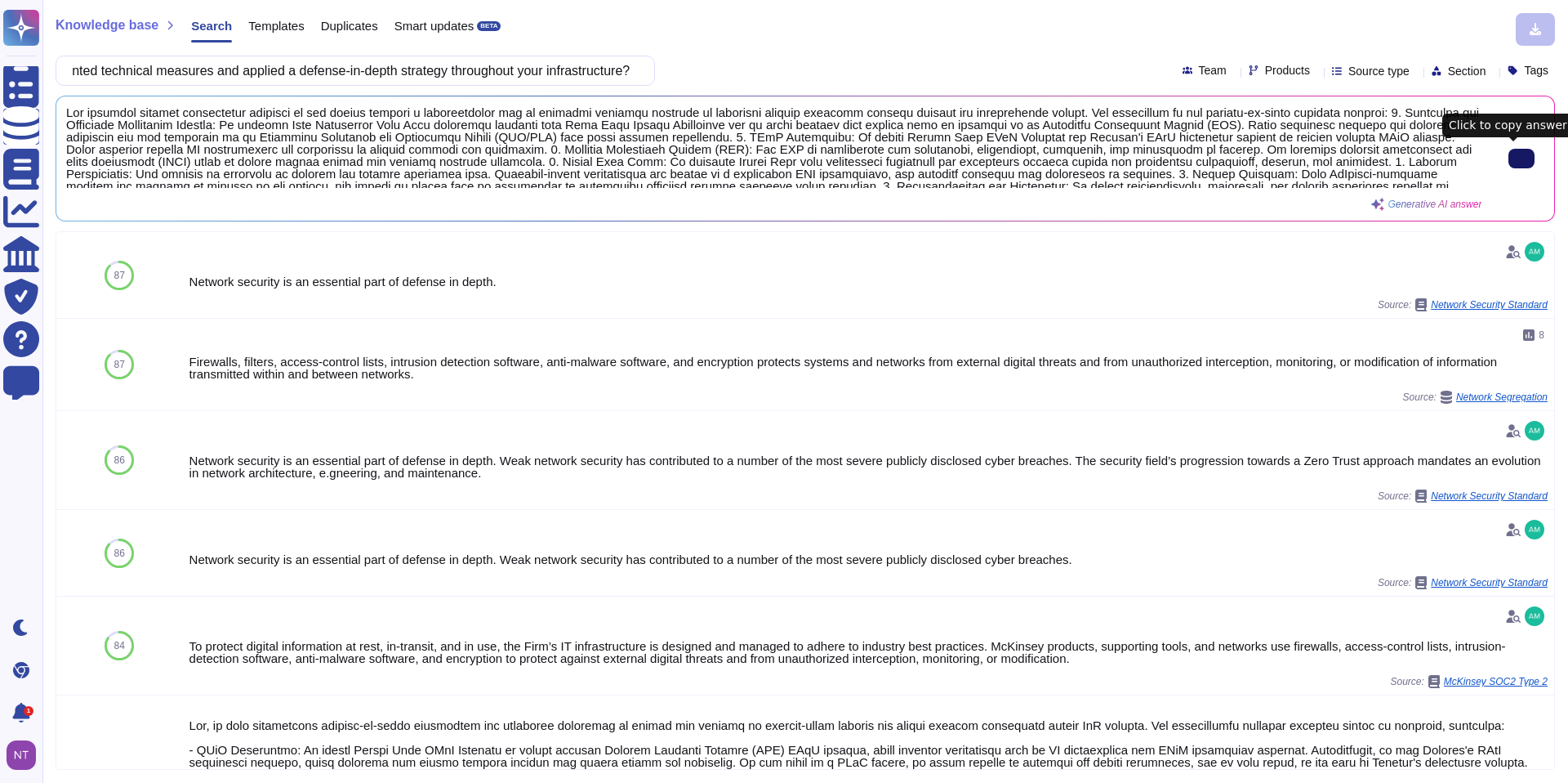
click at [268, 69] on input "Please describe the internal network protections employed by the system. Descri…" at bounding box center [350, 70] width 573 height 28
click at [323, 71] on input "Please describe the internal network protections employed by the system. Descri…" at bounding box center [350, 70] width 573 height 28
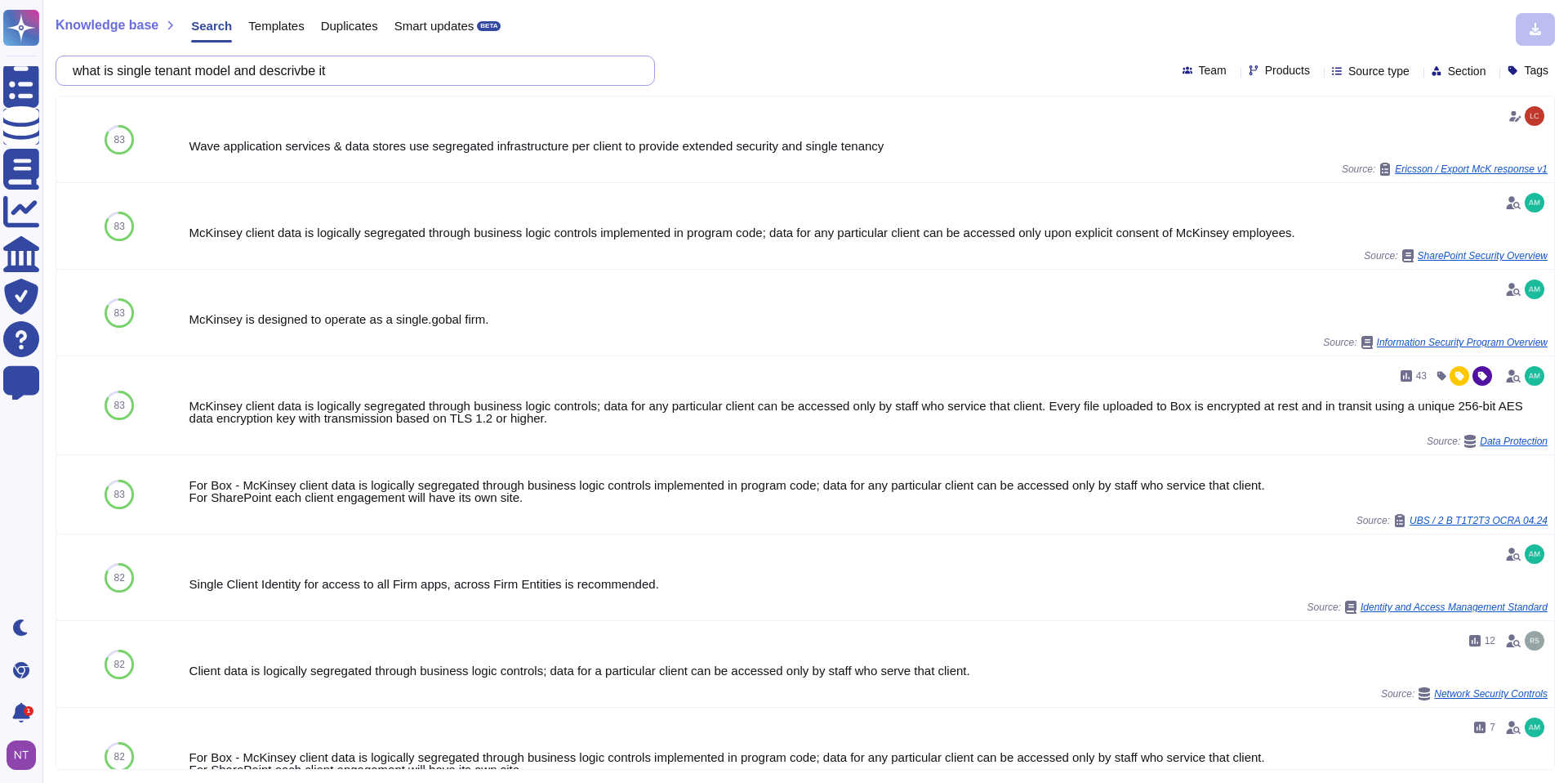
type input "what is single tenant model and descrivbe it"
drag, startPoint x: 361, startPoint y: 69, endPoint x: 47, endPoint y: 66, distance: 314.0
click at [47, 66] on div "Knowledge base Search Templates Duplicates Smart updates BETA what is single te…" at bounding box center [805, 392] width 1525 height 783
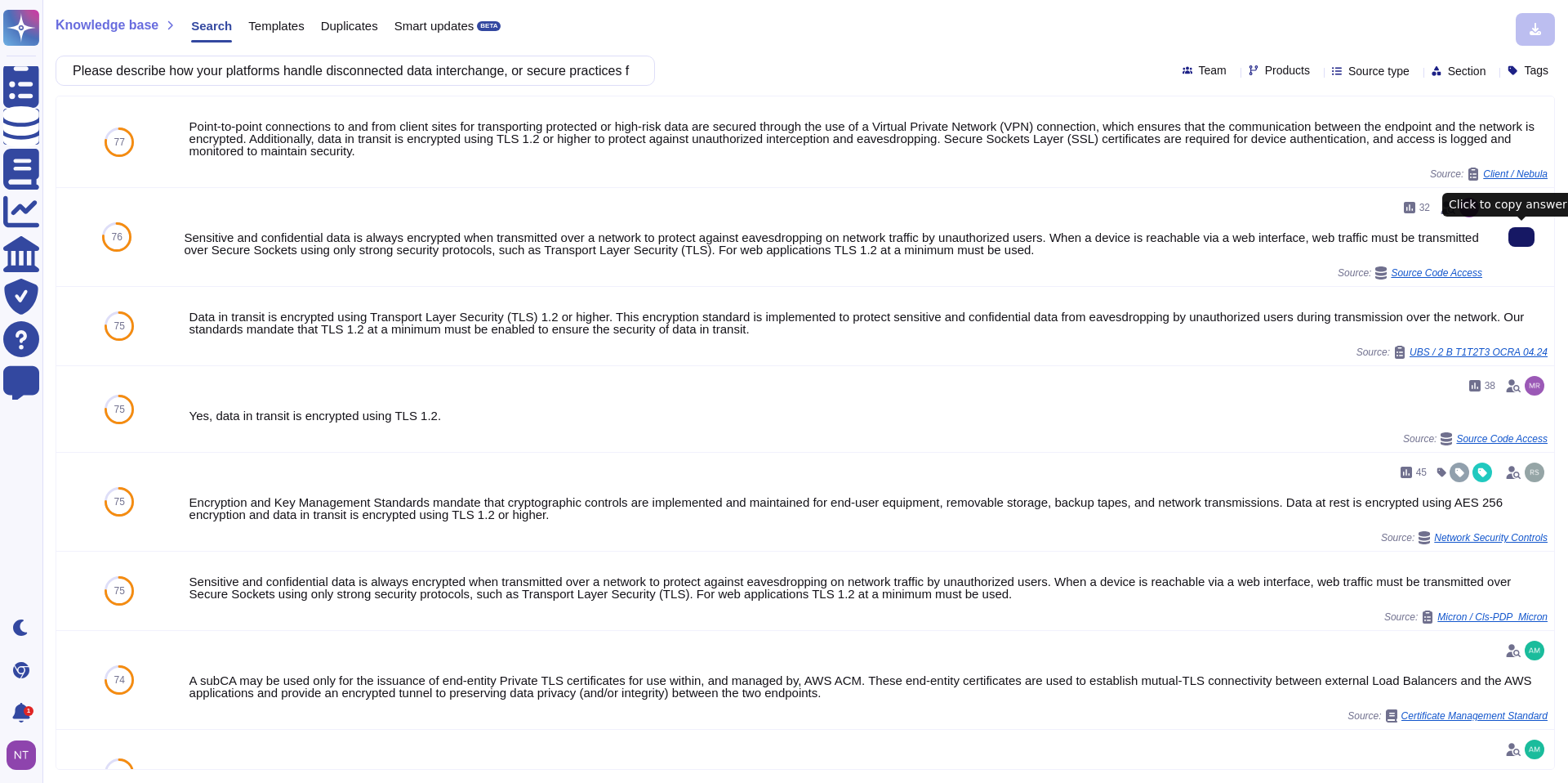
click at [308, 71] on input "Please describe how your platforms handle disconnected data interchange, or sec…" at bounding box center [350, 70] width 573 height 28
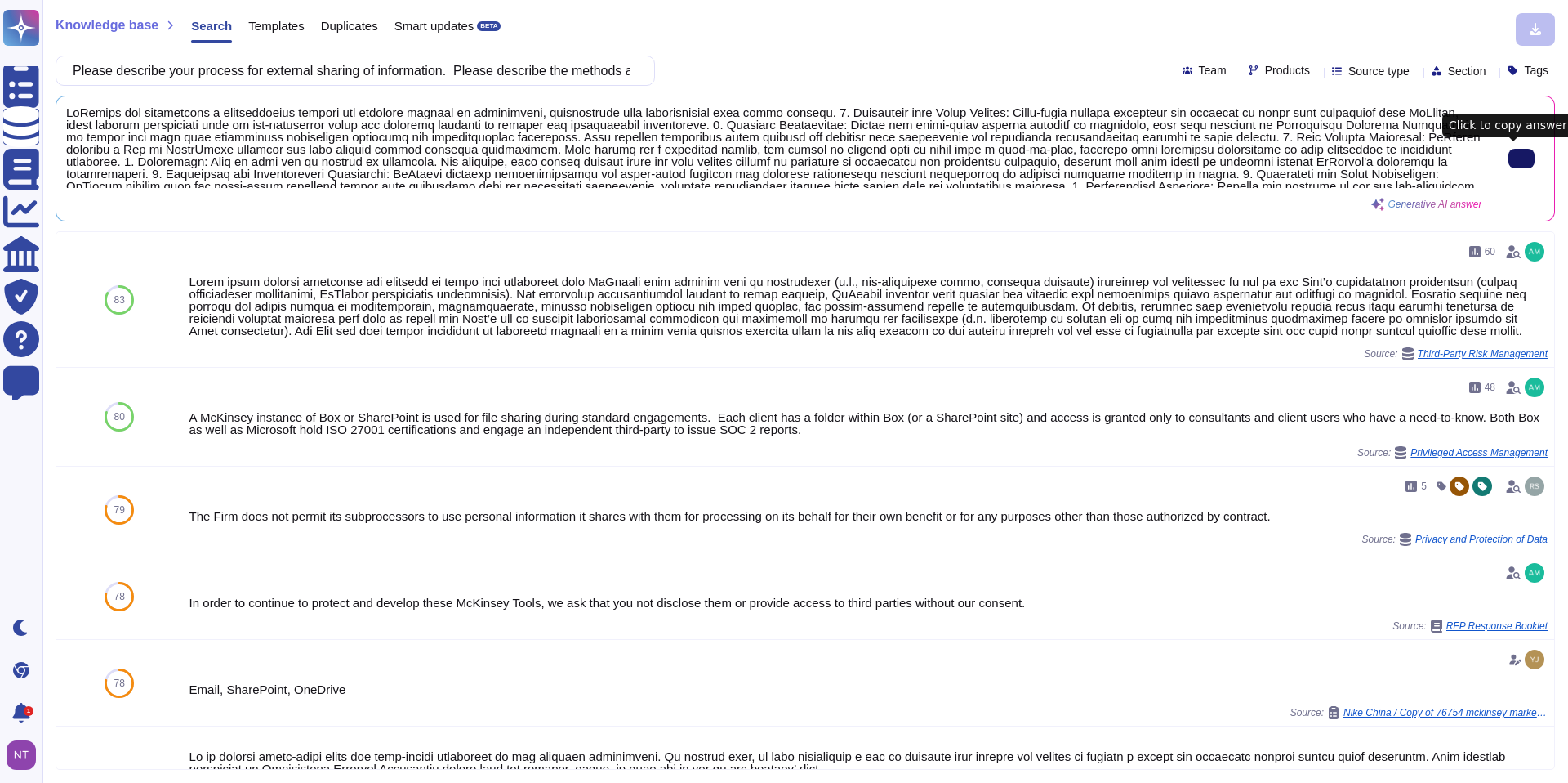
click at [360, 66] on input "Please describe your process for external sharing of information. Please descri…" at bounding box center [350, 70] width 573 height 28
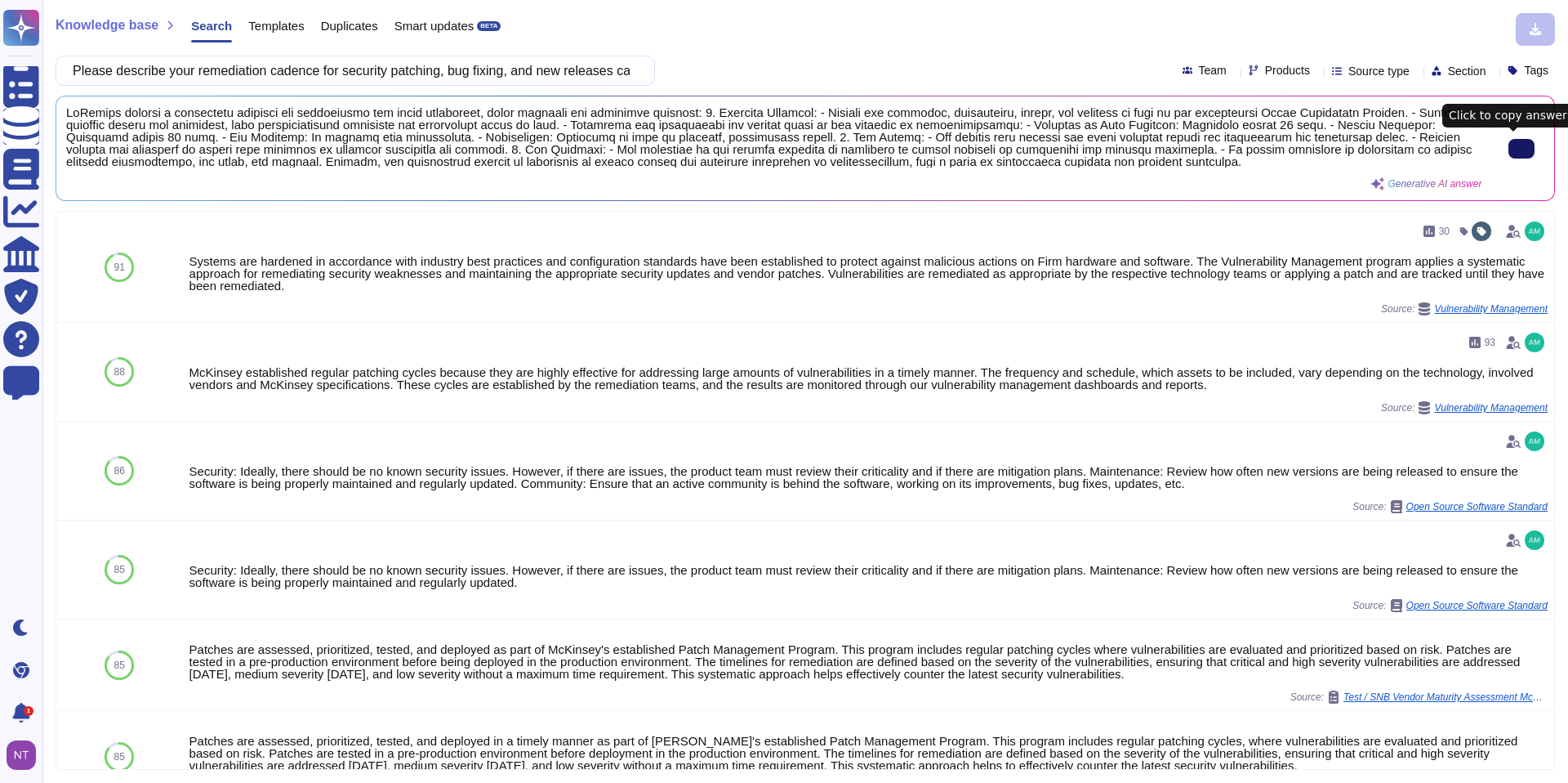
click at [289, 72] on input "Please describe your remediation cadence for security patching, bug fixing, and…" at bounding box center [350, 70] width 573 height 28
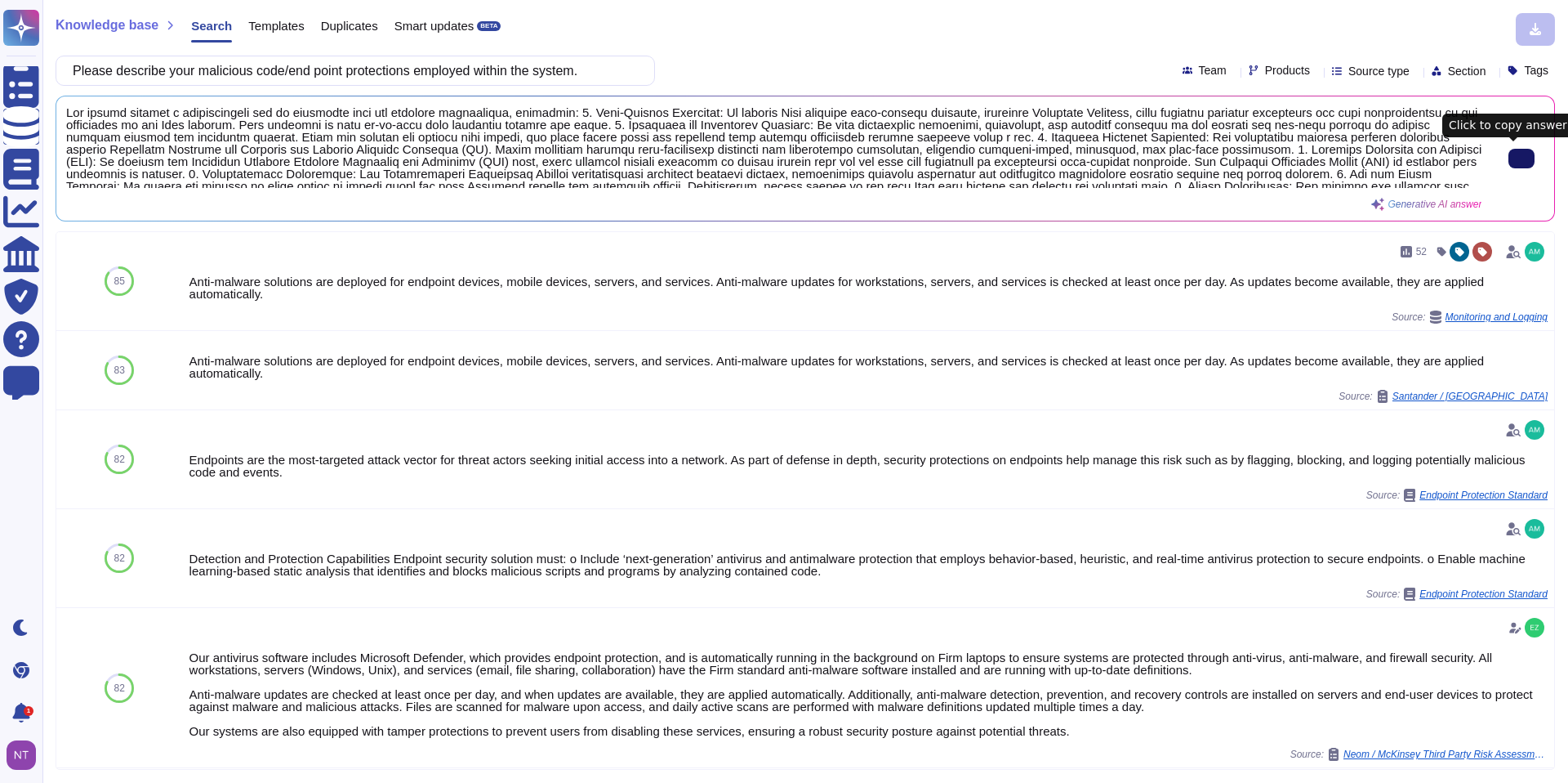
click at [351, 72] on input "Please describe your malicious code/end point protections employed within the s…" at bounding box center [350, 70] width 573 height 28
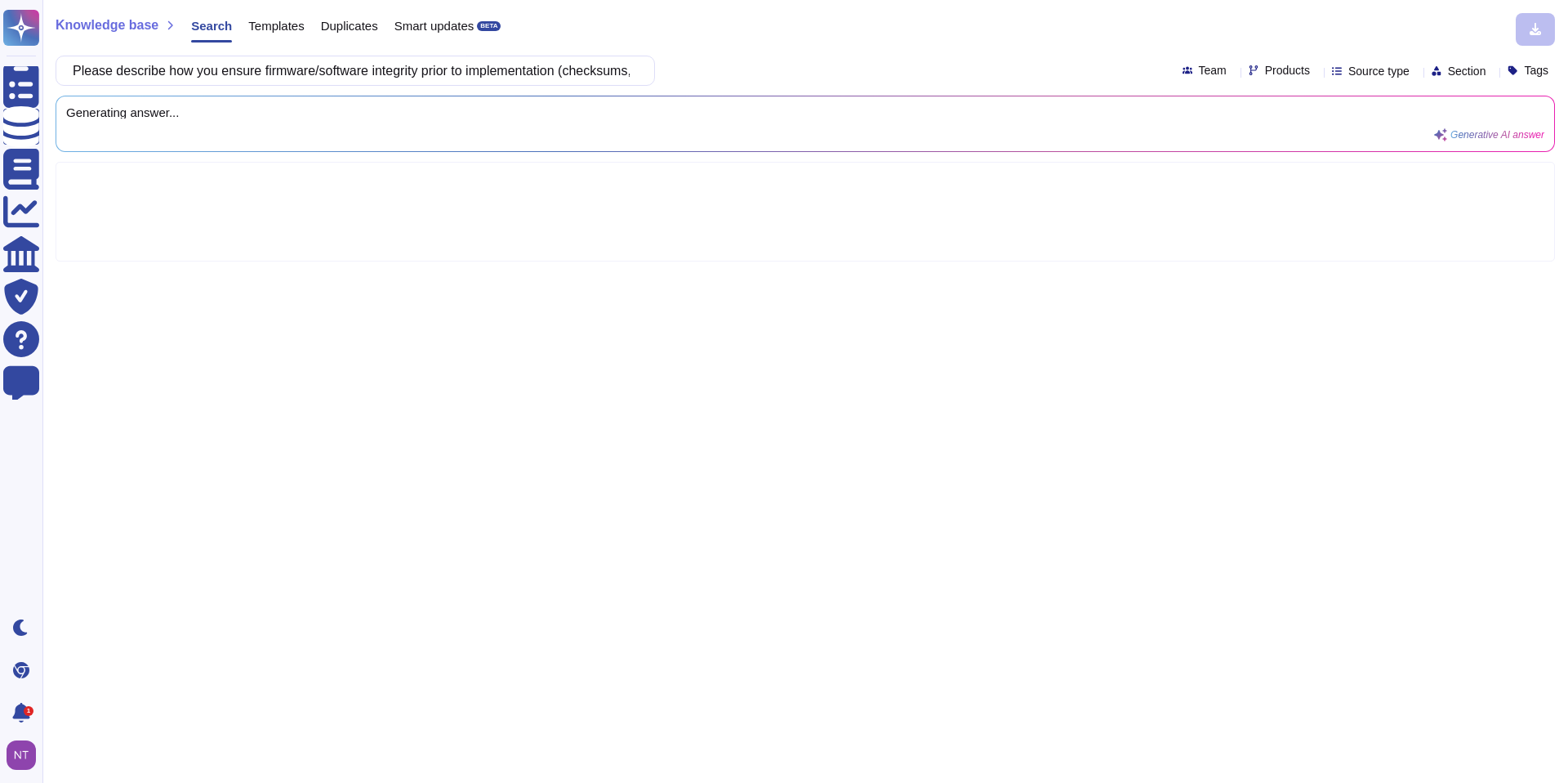
scroll to position [0, 143]
